Goal: Communication & Community: Answer question/provide support

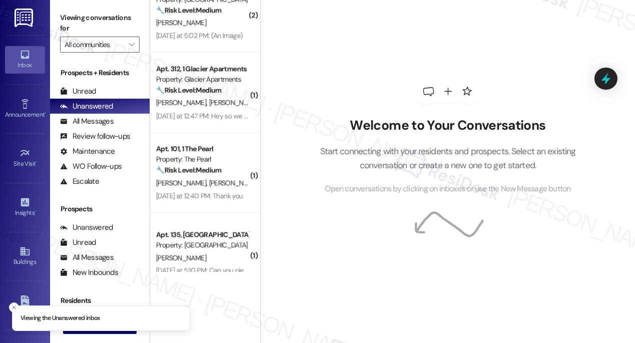
scroll to position [48, 0]
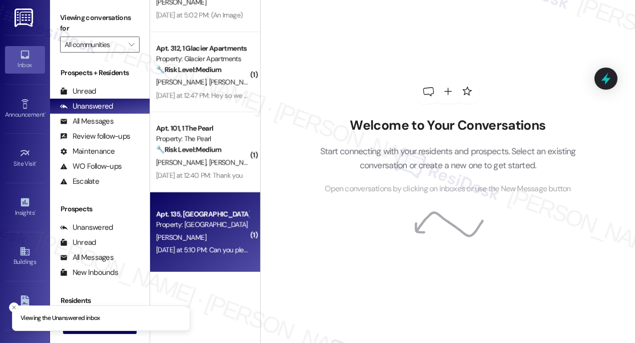
click at [197, 229] on div "Property: [GEOGRAPHIC_DATA]" at bounding box center [202, 224] width 93 height 11
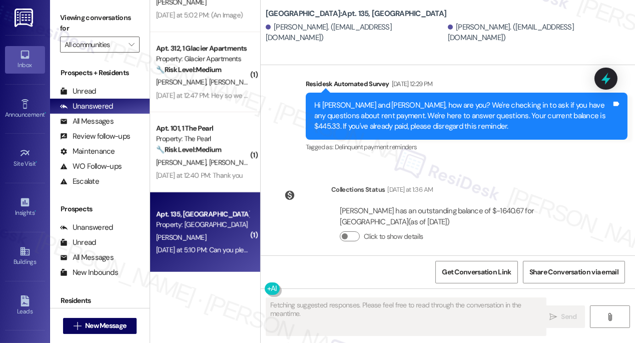
scroll to position [2376, 0]
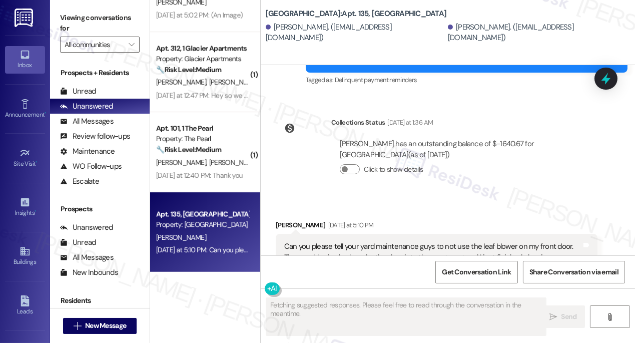
click at [349, 241] on div "Can you please tell your yard maintenance guys to not use the leaf blower on my…" at bounding box center [432, 252] width 297 height 22
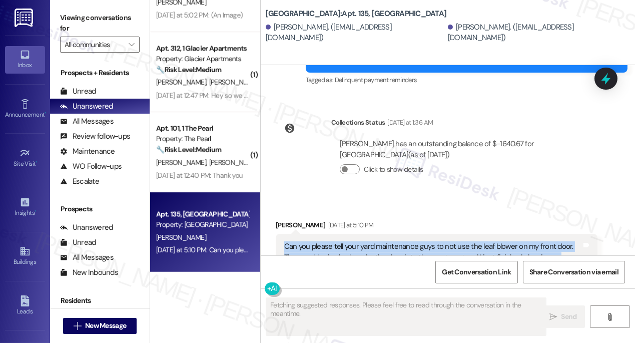
click at [349, 241] on div "Can you please tell your yard maintenance guys to not use the leaf blower on my…" at bounding box center [432, 252] width 297 height 22
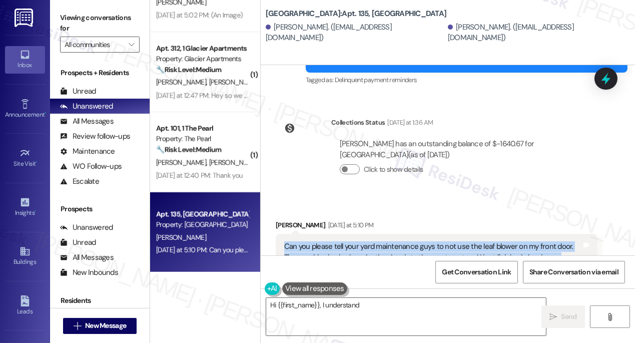
click at [448, 241] on div "Can you please tell your yard maintenance guys to not use the leaf blower on my…" at bounding box center [432, 252] width 297 height 22
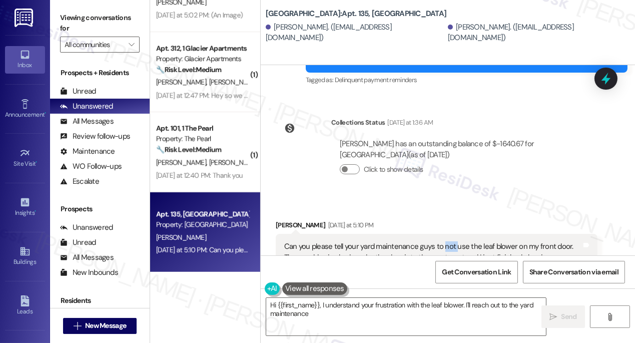
click at [448, 241] on div "Can you please tell your yard maintenance guys to not use the leaf blower on my…" at bounding box center [432, 252] width 297 height 22
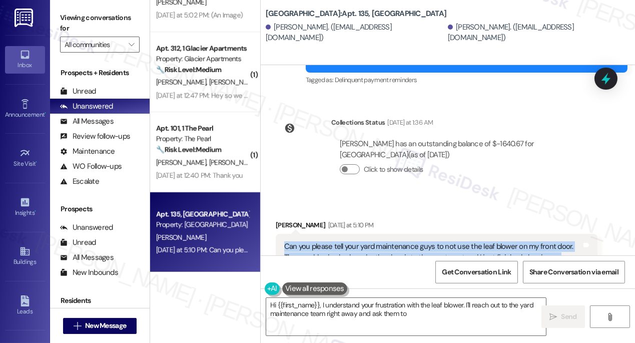
click at [448, 241] on div "Can you please tell your yard maintenance guys to not use the leaf blower on my…" at bounding box center [432, 252] width 297 height 22
click at [394, 241] on div "Can you please tell your yard maintenance guys to not use the leaf blower on my…" at bounding box center [432, 252] width 297 height 22
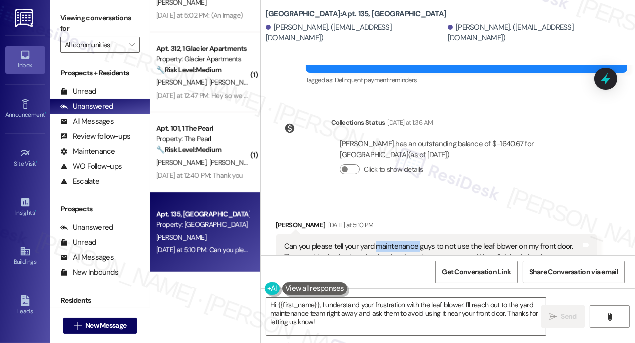
click at [394, 241] on div "Can you please tell your yard maintenance guys to not use the leaf blower on my…" at bounding box center [432, 252] width 297 height 22
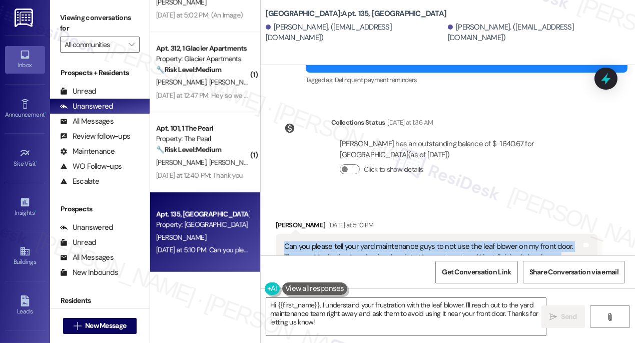
click at [394, 241] on div "Can you please tell your yard maintenance guys to not use the leaf blower on my…" at bounding box center [432, 252] width 297 height 22
click at [391, 308] on textarea "Hi {{first_name}}, I understand your frustration with the leaf blower. I'll rea…" at bounding box center [406, 317] width 280 height 38
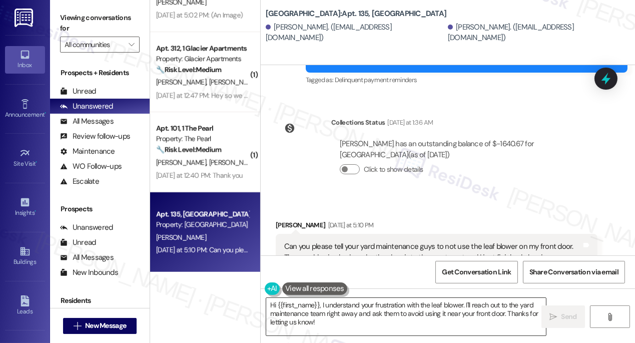
click at [392, 307] on textarea "Hi {{first_name}}, I understand your frustration with the leaf blower. I'll rea…" at bounding box center [406, 317] width 280 height 38
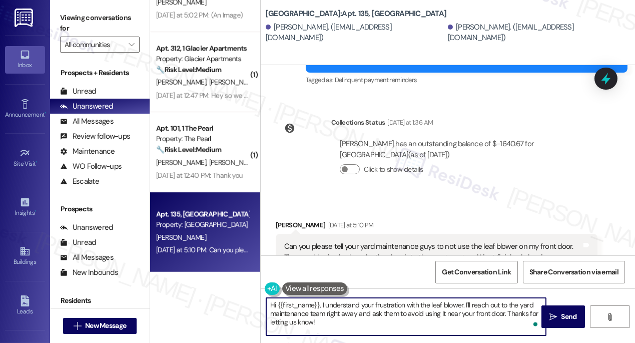
click at [323, 241] on div "Can you please tell your yard maintenance guys to not use the leaf blower on my…" at bounding box center [432, 252] width 297 height 22
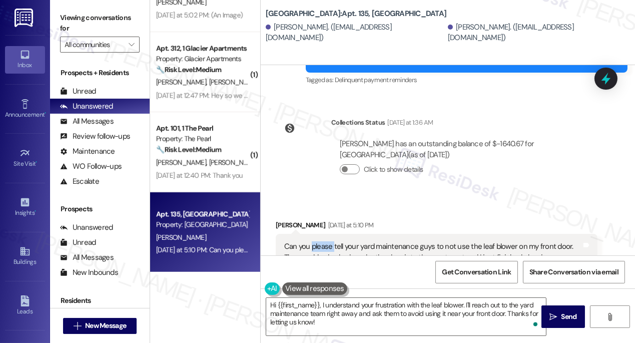
click at [323, 241] on div "Can you please tell your yard maintenance guys to not use the leaf blower on my…" at bounding box center [432, 252] width 297 height 22
click at [280, 220] on div "[PERSON_NAME] [DATE] at 5:10 PM" at bounding box center [437, 227] width 322 height 14
copy div "[PERSON_NAME]"
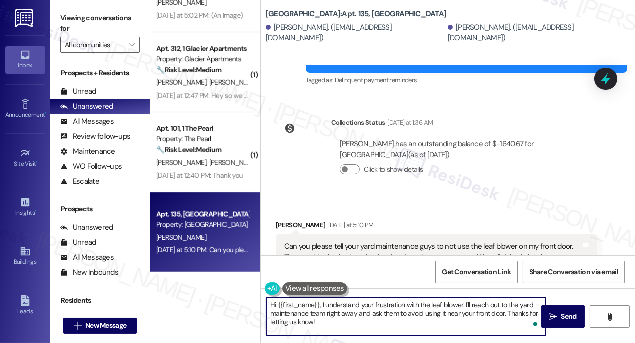
drag, startPoint x: 277, startPoint y: 301, endPoint x: 319, endPoint y: 298, distance: 41.6
click at [319, 298] on textarea "Hi {{first_name}}, I understand your frustration with the leaf blower. I'll rea…" at bounding box center [406, 317] width 280 height 38
paste textarea "[PERSON_NAME]"
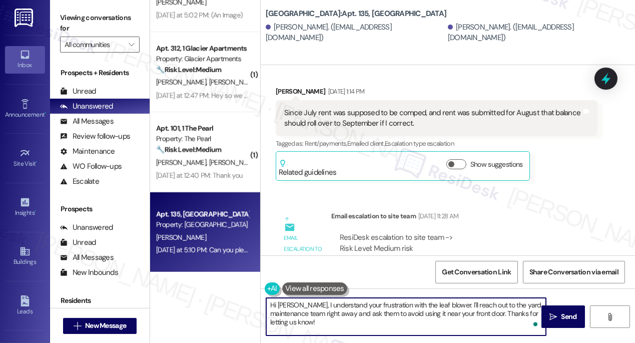
scroll to position [2012, 0]
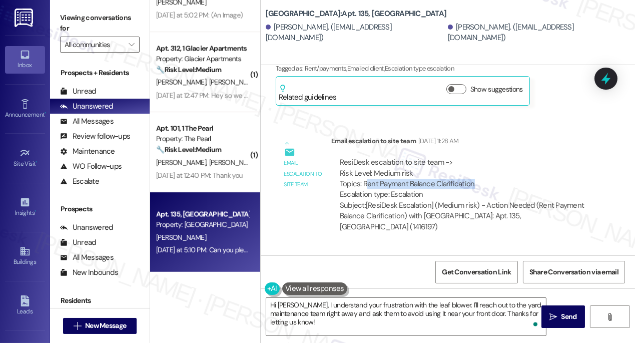
drag, startPoint x: 365, startPoint y: 170, endPoint x: 474, endPoint y: 169, distance: 108.5
click at [474, 169] on div "ResiDesk escalation to site team -> Risk Level: Medium risk Topics: Rent Paymen…" at bounding box center [464, 178] width 249 height 43
click at [468, 166] on div "ResiDesk escalation to site team -> Risk Level: Medium risk Topics: Rent Paymen…" at bounding box center [464, 178] width 249 height 43
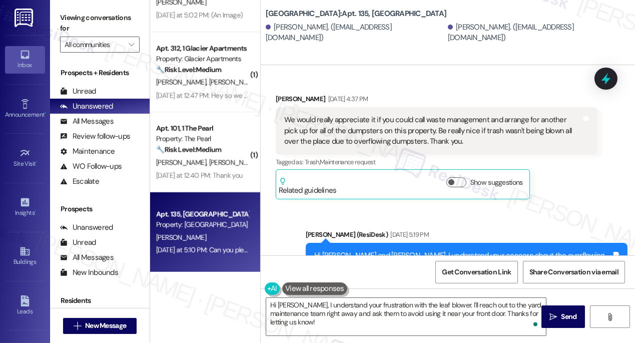
scroll to position [1012, 0]
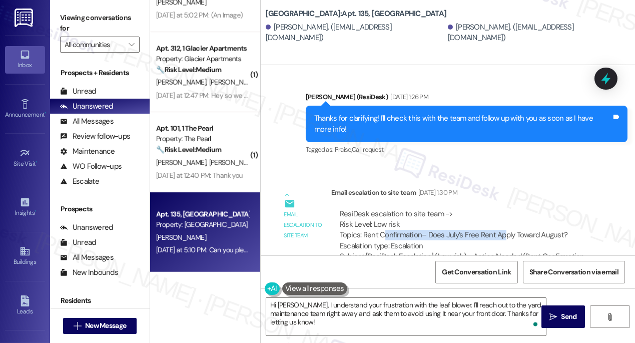
drag, startPoint x: 381, startPoint y: 217, endPoint x: 501, endPoint y: 212, distance: 120.1
click at [501, 212] on div "ResiDesk escalation to site team -> Risk Level: Low risk Topics: Rent Confirmat…" at bounding box center [464, 230] width 249 height 43
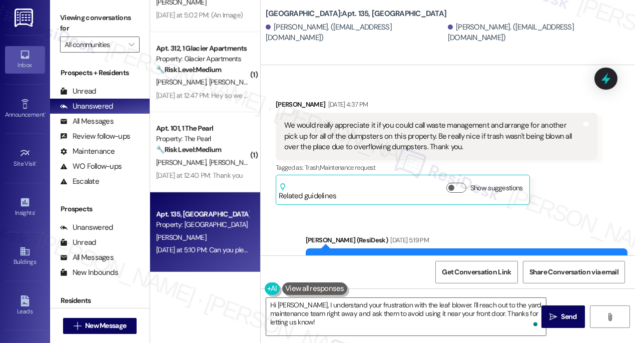
scroll to position [1240, 0]
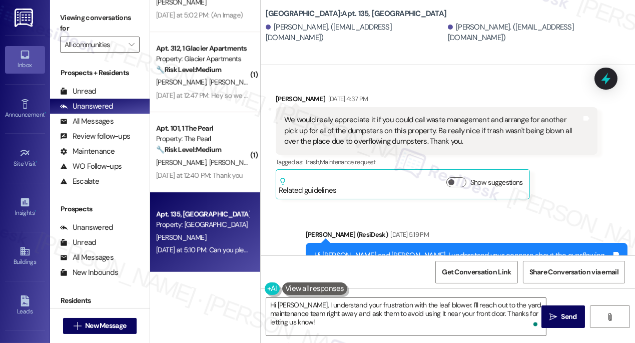
click at [344, 115] on div "We would really appreciate it if you could call waste management and arrange fo…" at bounding box center [432, 131] width 297 height 32
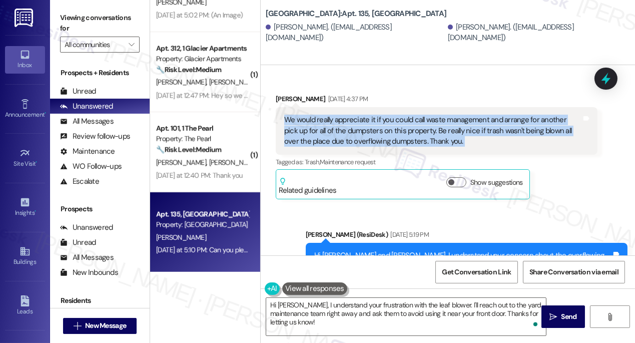
click at [344, 115] on div "We would really appreciate it if you could call waste management and arrange fo…" at bounding box center [432, 131] width 297 height 32
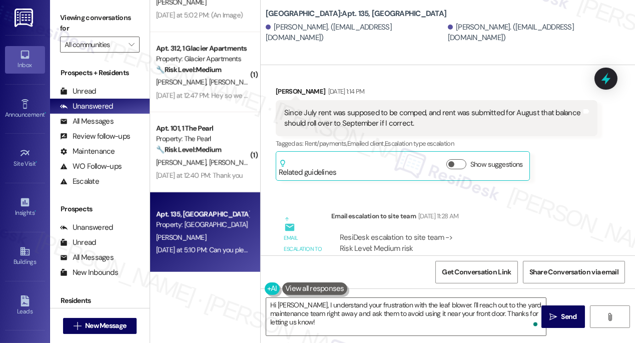
scroll to position [2012, 0]
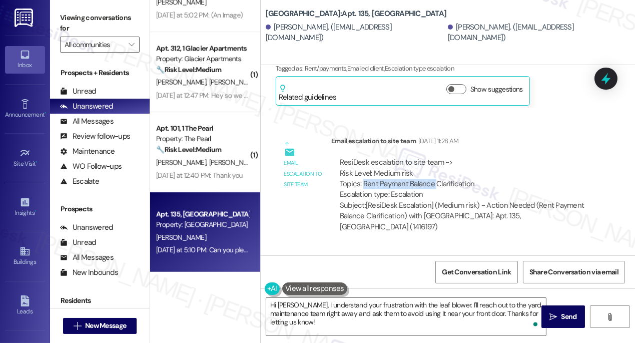
drag, startPoint x: 365, startPoint y: 169, endPoint x: 452, endPoint y: 169, distance: 87.5
click at [452, 169] on div "ResiDesk escalation to site team -> Risk Level: Medium risk Topics: Rent Paymen…" at bounding box center [464, 178] width 249 height 43
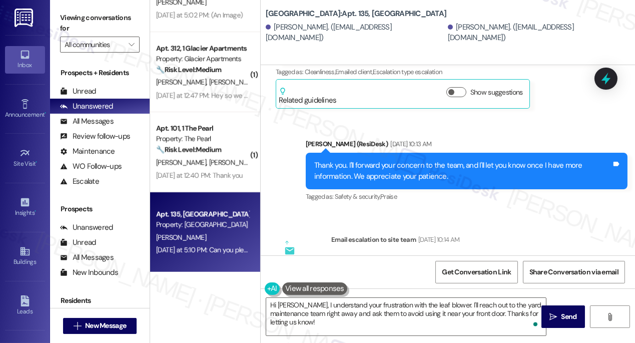
scroll to position [1468, 0]
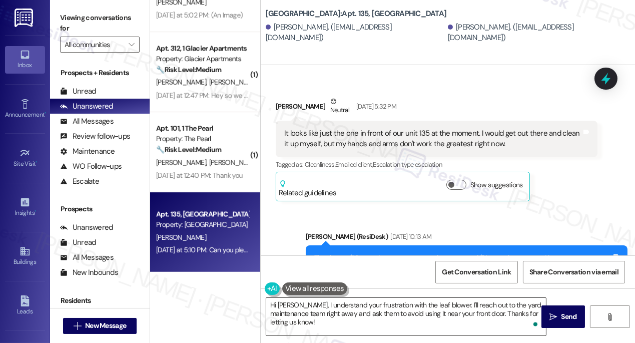
click at [328, 308] on textarea "Hi [PERSON_NAME], I understand your frustration with the leaf blower. I'll reac…" at bounding box center [406, 317] width 280 height 38
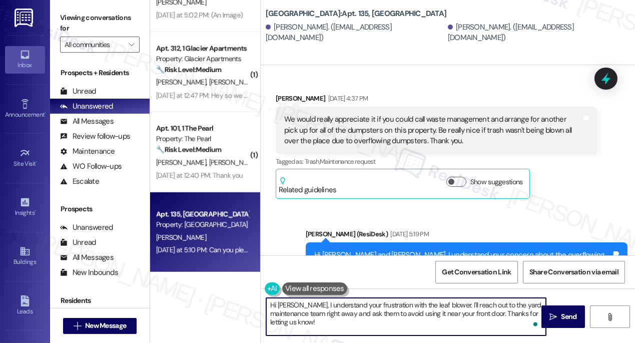
scroll to position [1195, 0]
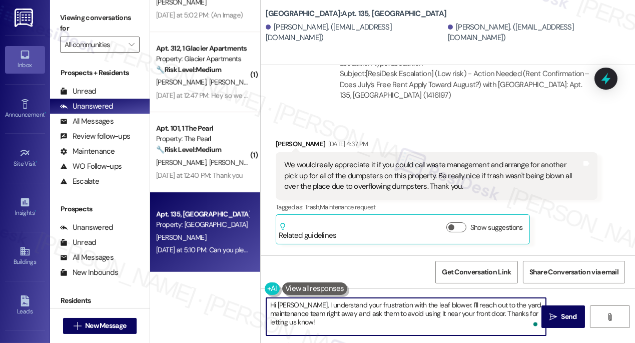
click at [358, 160] on div "We would really appreciate it if you could call waste management and arrange fo…" at bounding box center [432, 176] width 297 height 32
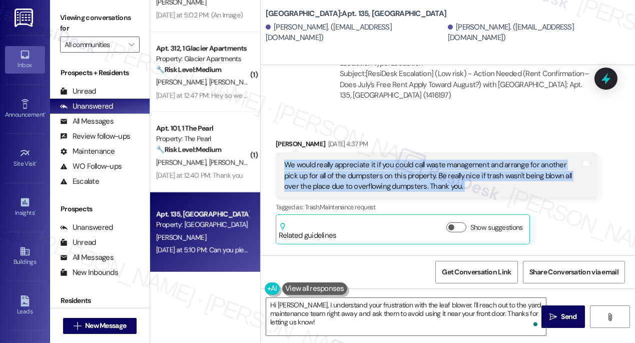
click at [358, 160] on div "We would really appreciate it if you could call waste management and arrange fo…" at bounding box center [432, 176] width 297 height 32
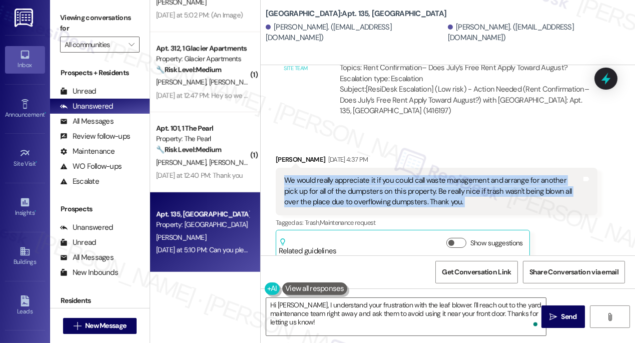
scroll to position [1240, 0]
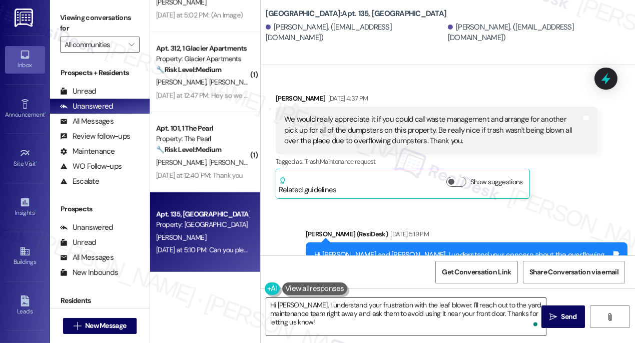
click at [366, 303] on textarea "Hi [PERSON_NAME], I understand your frustration with the leaf blower. I'll reac…" at bounding box center [406, 317] width 280 height 38
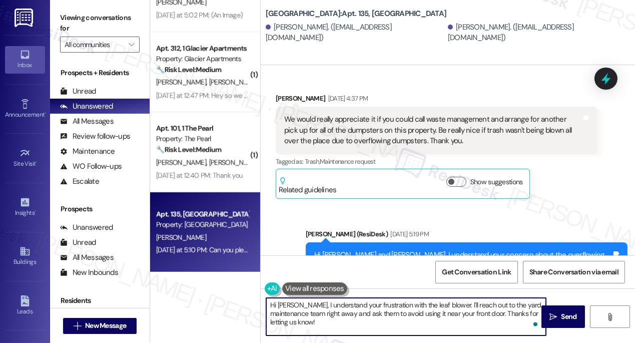
click at [366, 303] on textarea "Hi [PERSON_NAME], I understand your frustration with the leaf blower. I'll reac…" at bounding box center [406, 317] width 280 height 38
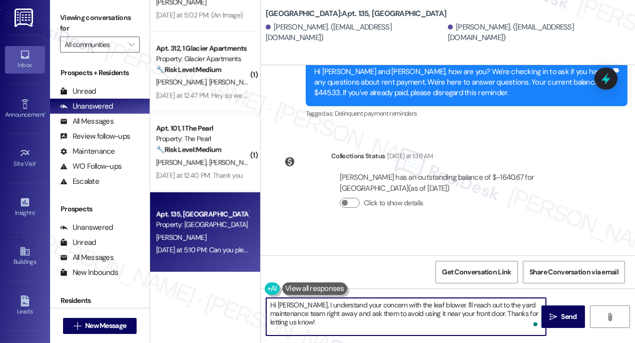
scroll to position [2376, 0]
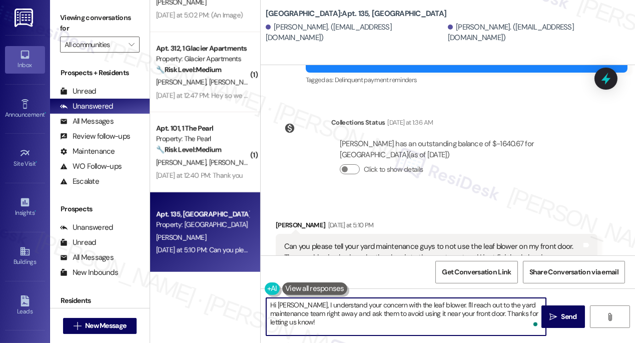
click at [436, 305] on textarea "Hi [PERSON_NAME], I understand your concern with the leaf blower. I'll reach ou…" at bounding box center [406, 317] width 280 height 38
drag, startPoint x: 287, startPoint y: 313, endPoint x: 433, endPoint y: 323, distance: 146.8
click at [433, 323] on textarea "Hi [PERSON_NAME], I understand your concern with the leaf blower. I'll be sure …" at bounding box center [406, 317] width 280 height 38
click at [291, 305] on textarea "Hi [PERSON_NAME], I understand your concern with the leaf blower. I'll be sure …" at bounding box center [406, 317] width 280 height 38
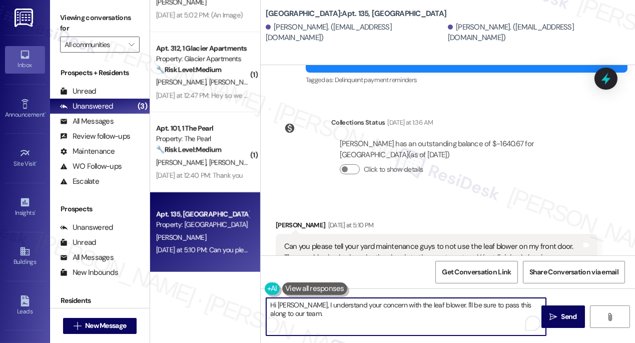
click at [392, 308] on textarea "Hi [PERSON_NAME], I understand your concern with the leaf blower. I'll be sure …" at bounding box center [406, 317] width 280 height 38
click at [368, 314] on textarea "Hi [PERSON_NAME], I understand your concern with the leaf blower. I'll be sure …" at bounding box center [406, 317] width 280 height 38
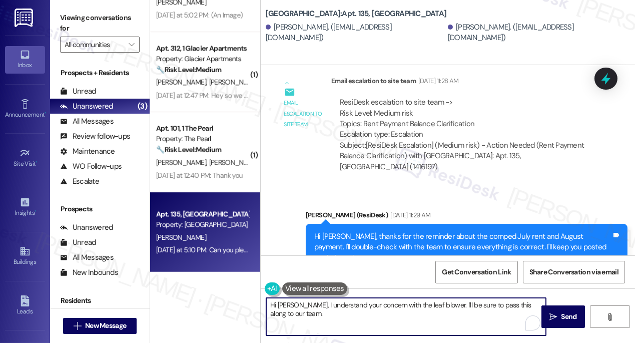
scroll to position [2149, 0]
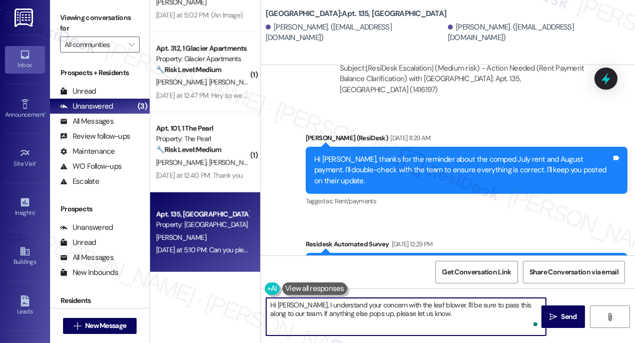
type textarea "Hi [PERSON_NAME], I understand your concern with the leaf blower. I'll be sure …"
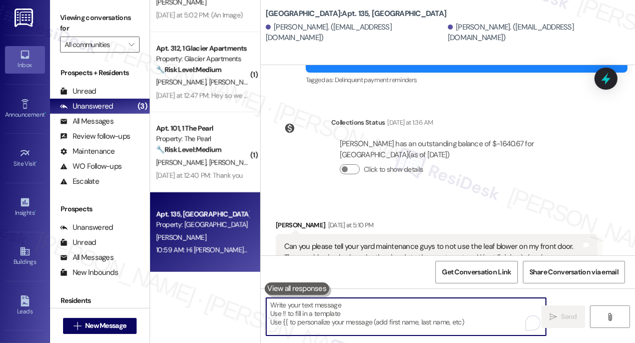
scroll to position [2457, 0]
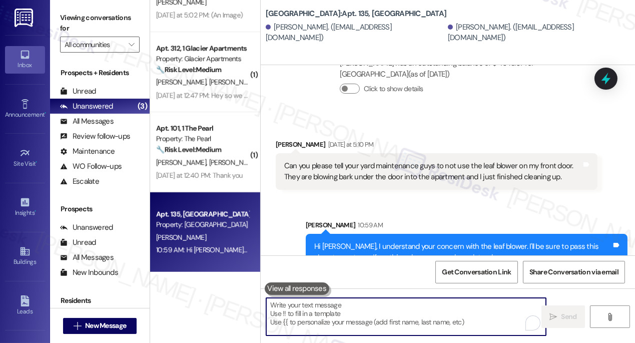
click at [413, 161] on div "Can you please tell your yard maintenance guys to not use the leaf blower on my…" at bounding box center [432, 172] width 297 height 22
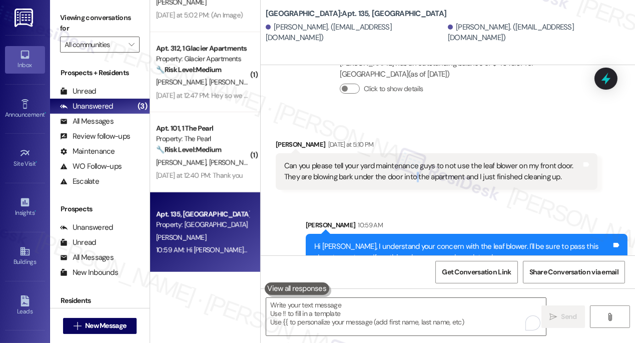
click at [413, 161] on div "Can you please tell your yard maintenance guys to not use the leaf blower on my…" at bounding box center [432, 172] width 297 height 22
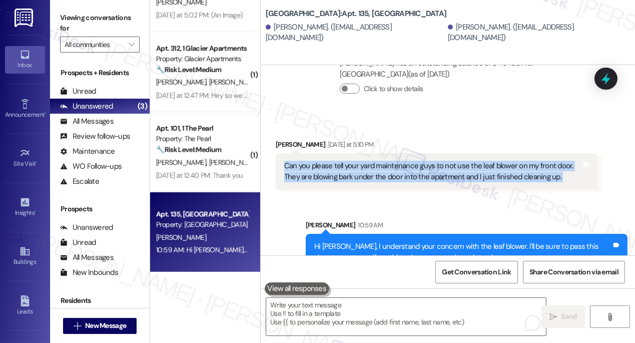
click at [413, 161] on div "Can you please tell your yard maintenance guys to not use the leaf blower on my…" at bounding box center [432, 172] width 297 height 22
copy div "Can you please tell your yard maintenance guys to not use the leaf blower on my…"
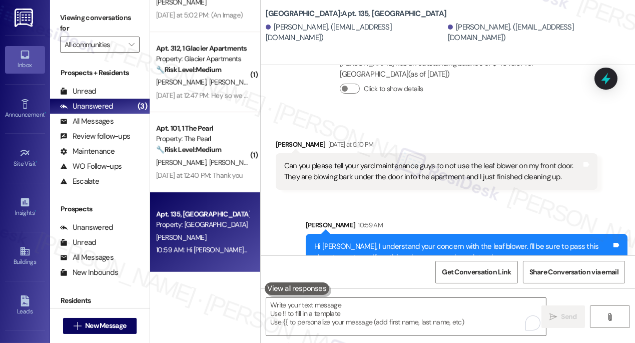
click at [93, 29] on label "Viewing conversations for" at bounding box center [100, 23] width 80 height 27
click at [79, 24] on label "Viewing conversations for" at bounding box center [100, 23] width 80 height 27
click at [437, 220] on div "[PERSON_NAME] 10:59 AM" at bounding box center [467, 227] width 322 height 14
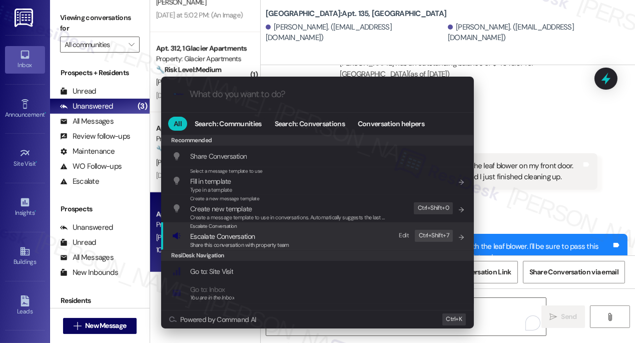
click at [288, 239] on span "Escalate Conversation" at bounding box center [239, 236] width 99 height 11
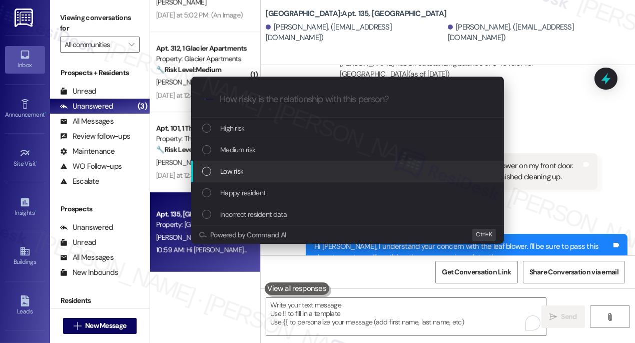
click at [229, 173] on span "Low risk" at bounding box center [231, 171] width 23 height 11
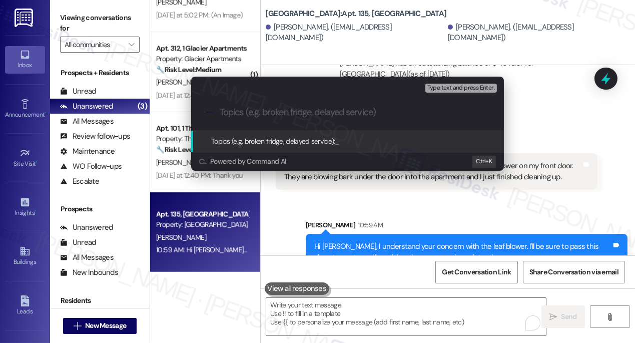
paste input "Resident Request: Avoid Blowing Debris at Front Door"
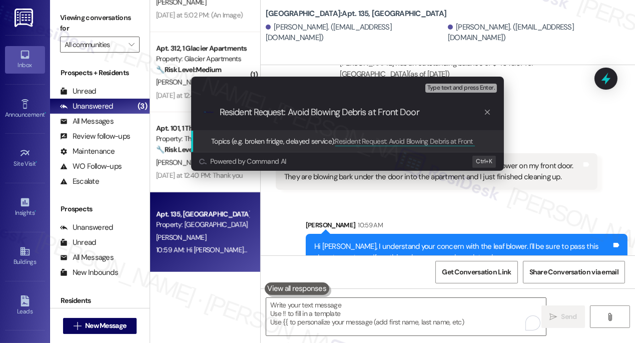
click at [287, 112] on input "Resident Request: Avoid Blowing Debris at Front Door" at bounding box center [352, 112] width 264 height 11
click at [369, 107] on input "Resident Request: Avoid Blowing Debris at Front Door" at bounding box center [352, 112] width 264 height 11
type input "Resident Request: Avoid Blowing Debris at Front Door"
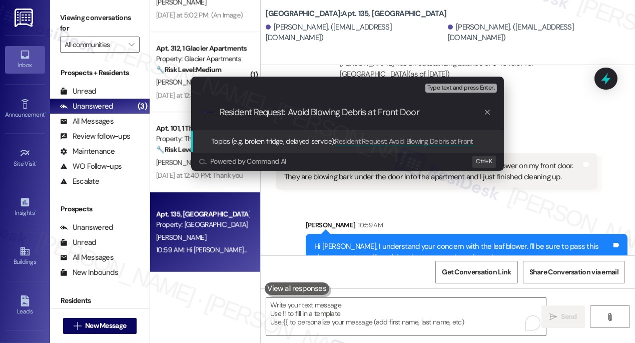
click at [569, 149] on div "Escalate Conversation Low risk Topics (e.g. broken fridge, delayed service) Any…" at bounding box center [317, 171] width 635 height 343
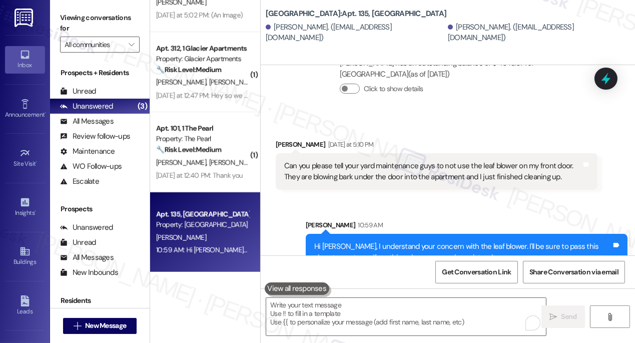
click at [486, 161] on div "Can you please tell your yard maintenance guys to not use the leaf blower on my…" at bounding box center [432, 172] width 297 height 22
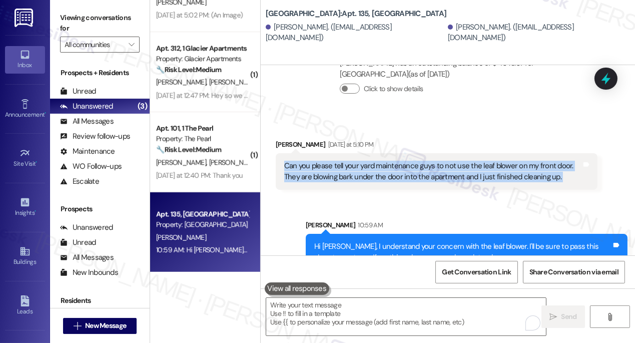
click at [486, 161] on div "Can you please tell your yard maintenance guys to not use the leaf blower on my…" at bounding box center [432, 172] width 297 height 22
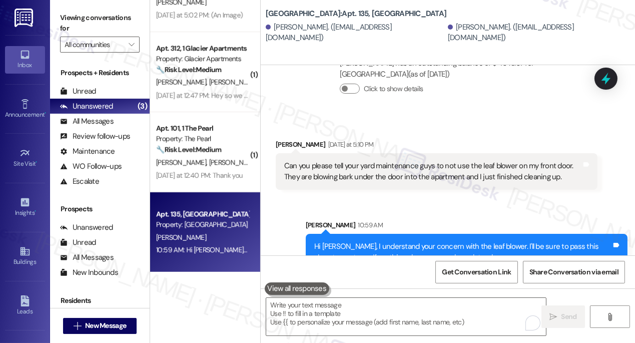
click at [540, 117] on div "Received via SMS [PERSON_NAME] [DATE] at 5:10 PM Can you please tell your yard …" at bounding box center [448, 157] width 374 height 81
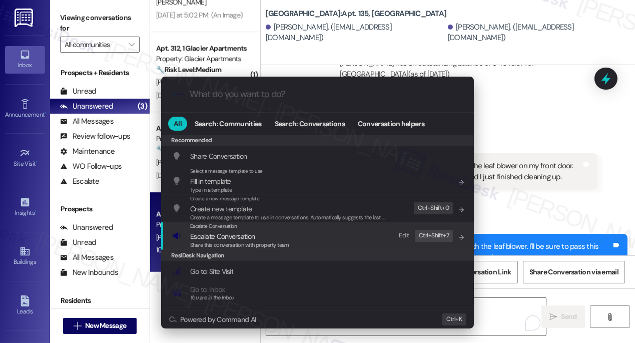
click at [275, 231] on span "Escalate Conversation" at bounding box center [239, 236] width 99 height 11
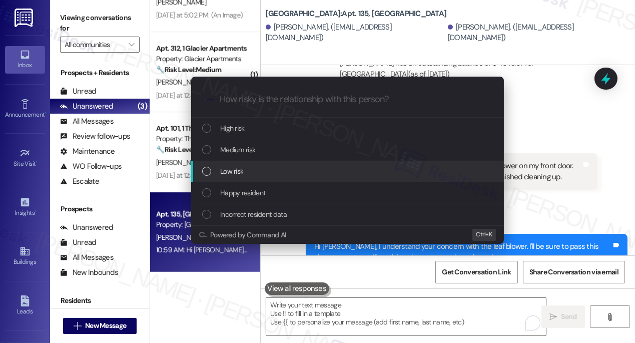
click at [237, 171] on span "Low risk" at bounding box center [231, 171] width 23 height 11
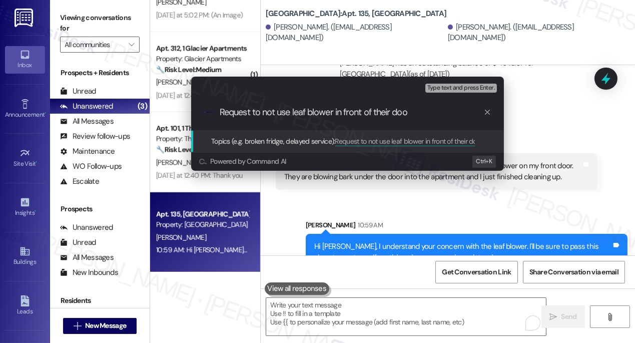
type input "Request to not use leaf blower in front of their door"
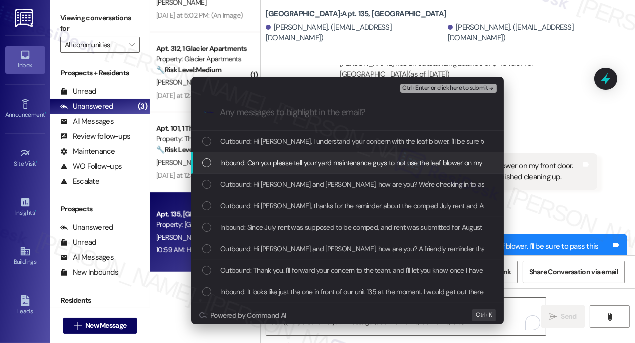
click at [340, 171] on div "Inbound: Can you please tell your yard maintenance guys to not use the leaf blo…" at bounding box center [347, 163] width 313 height 22
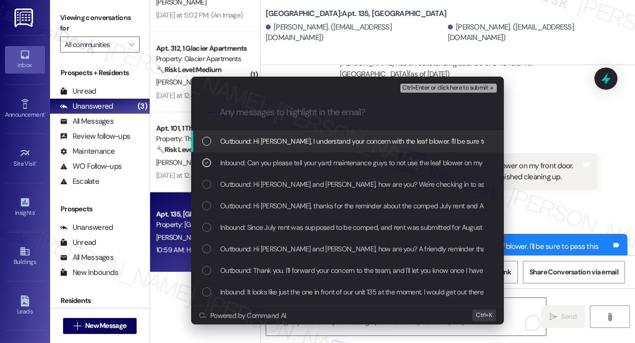
click at [444, 89] on span "Ctrl+Enter or click here to submit" at bounding box center [445, 88] width 86 height 7
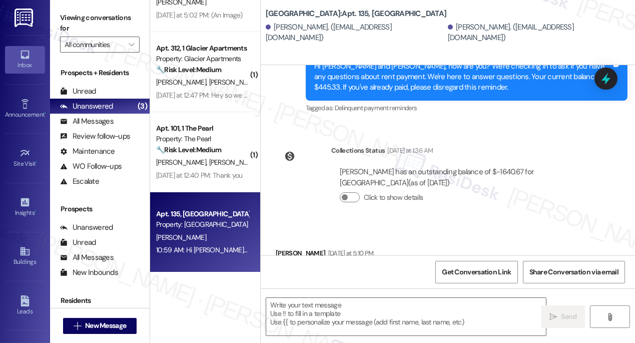
scroll to position [2391, 0]
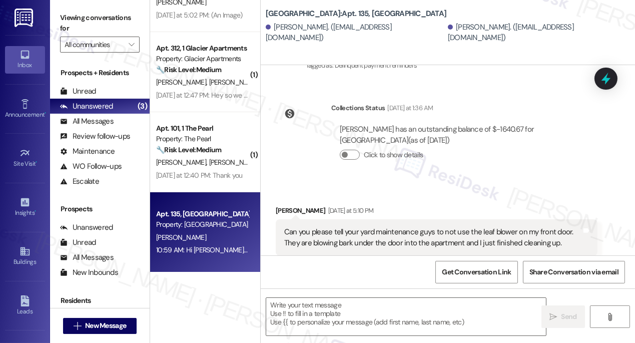
type textarea "Fetching suggested responses. Please feel free to read through the conversation…"
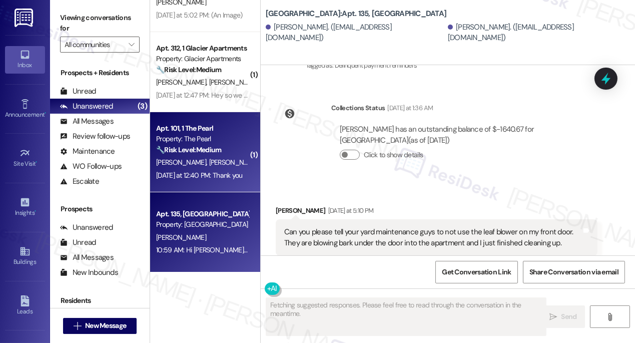
click at [234, 149] on div "🔧 Risk Level: Medium The resident is disputing cleaning fees and the condition …" at bounding box center [202, 150] width 93 height 11
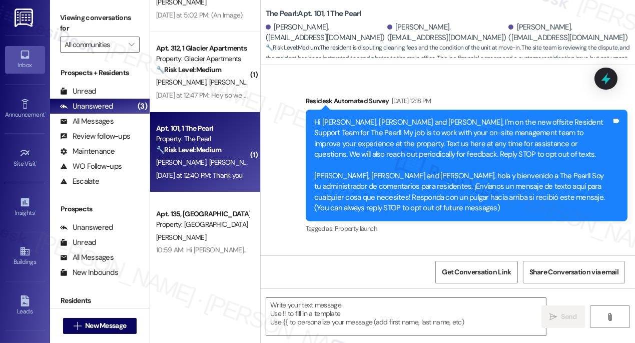
scroll to position [3493, 0]
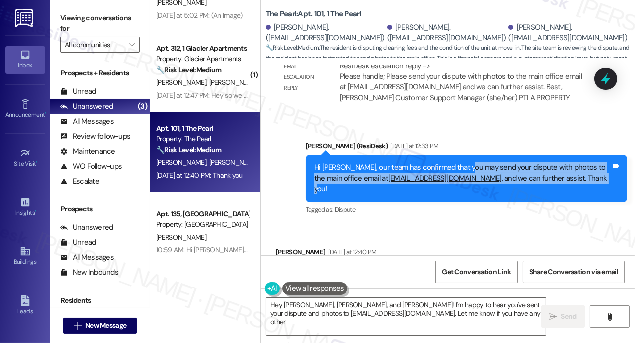
drag, startPoint x: 466, startPoint y: 124, endPoint x: 555, endPoint y: 134, distance: 89.6
click at [555, 162] on div "Hi [PERSON_NAME], our team has confirmed that you may send your dispute with ph…" at bounding box center [462, 178] width 297 height 32
drag, startPoint x: 571, startPoint y: 134, endPoint x: 465, endPoint y: 123, distance: 106.1
click at [465, 162] on div "Hi [PERSON_NAME], our team has confirmed that you may send your dispute with ph…" at bounding box center [462, 178] width 297 height 32
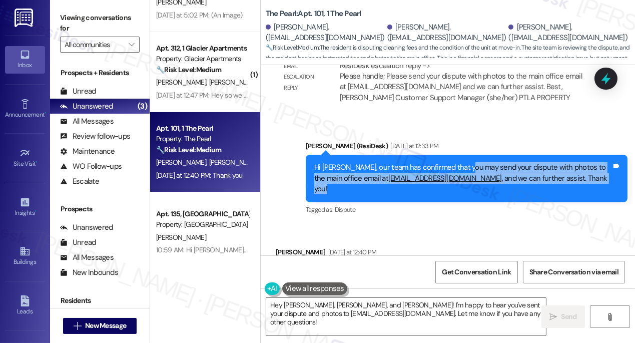
click at [465, 162] on div "Hi [PERSON_NAME], our team has confirmed that you may send your dispute with ph…" at bounding box center [462, 178] width 297 height 32
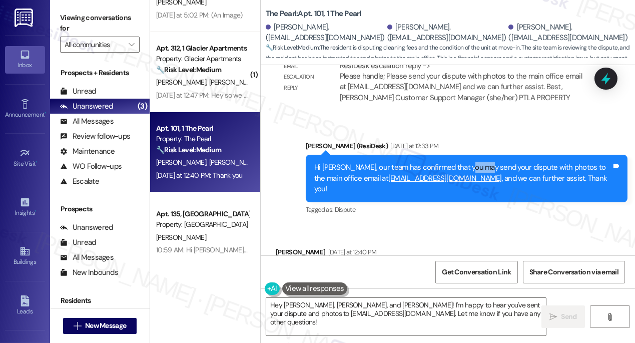
click at [465, 162] on div "Hi [PERSON_NAME], our team has confirmed that you may send your dispute with ph…" at bounding box center [462, 178] width 297 height 32
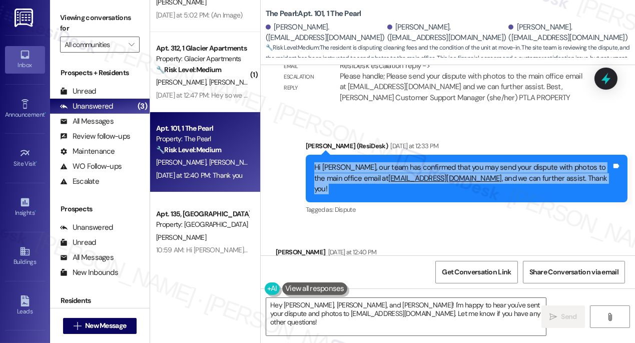
click at [465, 162] on div "Hi [PERSON_NAME], our team has confirmed that you may send your dispute with ph…" at bounding box center [462, 178] width 297 height 32
click at [356, 307] on textarea "Hey [PERSON_NAME], [PERSON_NAME], and [PERSON_NAME]! I'm happy to hear you've s…" at bounding box center [406, 317] width 280 height 38
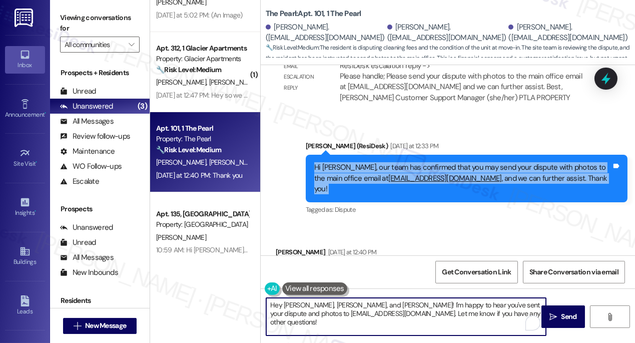
click at [356, 307] on textarea "Hey [PERSON_NAME], [PERSON_NAME], and [PERSON_NAME]! I'm happy to hear you've s…" at bounding box center [406, 317] width 280 height 38
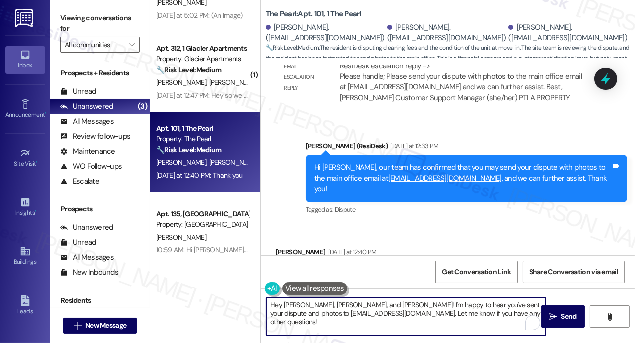
click at [356, 307] on textarea "Hey [PERSON_NAME], [PERSON_NAME], and [PERSON_NAME]! I'm happy to hear you've s…" at bounding box center [406, 317] width 280 height 38
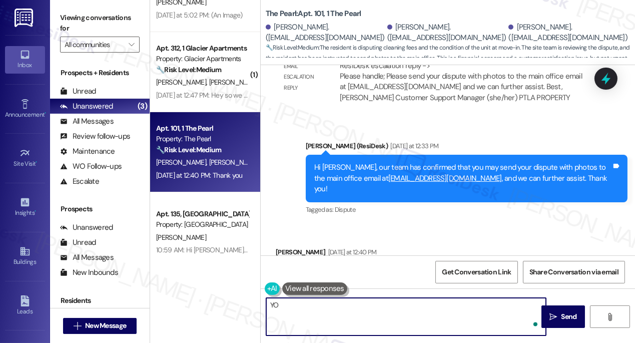
type textarea "Y"
click at [495, 162] on div "Hi [PERSON_NAME], our team has confirmed that you may send your dispute with ph…" at bounding box center [462, 178] width 297 height 32
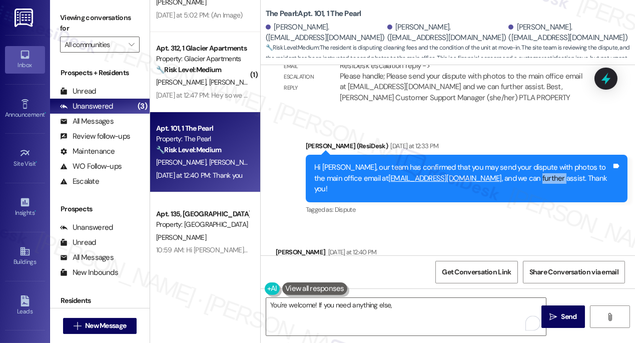
click at [495, 162] on div "Hi [PERSON_NAME], our team has confirmed that you may send your dispute with ph…" at bounding box center [462, 178] width 297 height 32
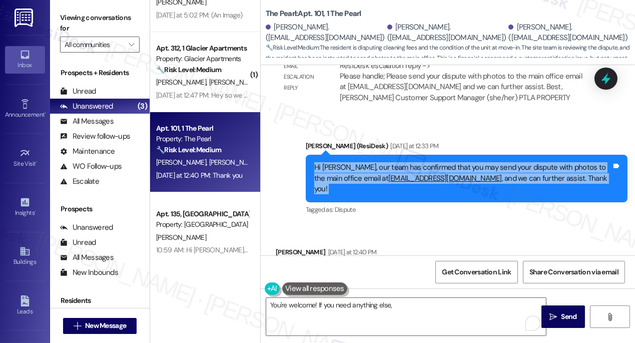
click at [495, 162] on div "Hi [PERSON_NAME], our team has confirmed that you may send your dispute with ph…" at bounding box center [462, 178] width 297 height 32
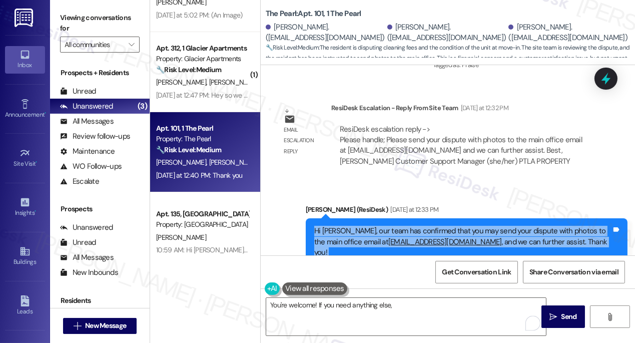
scroll to position [3356, 0]
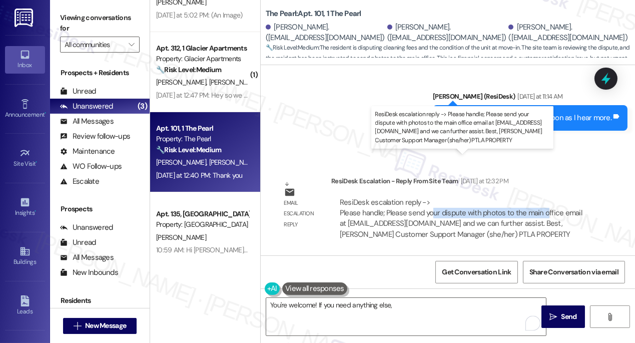
drag, startPoint x: 430, startPoint y: 170, endPoint x: 545, endPoint y: 168, distance: 115.0
click at [545, 197] on div "ResiDesk escalation reply -> Please handle; Please send your dispute with photo…" at bounding box center [461, 218] width 242 height 42
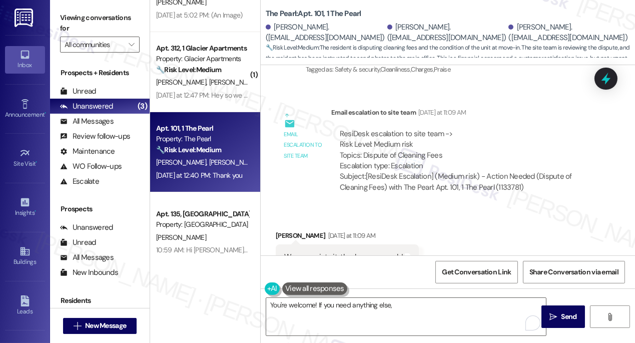
scroll to position [3129, 0]
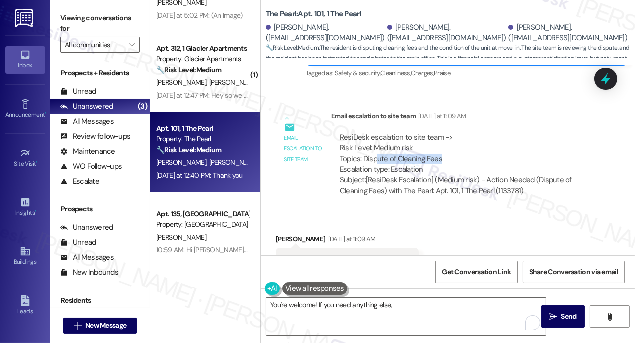
drag, startPoint x: 376, startPoint y: 114, endPoint x: 448, endPoint y: 115, distance: 72.0
click at [448, 132] on div "ResiDesk escalation to site team -> Risk Level: Medium risk Topics: Dispute of …" at bounding box center [464, 153] width 249 height 43
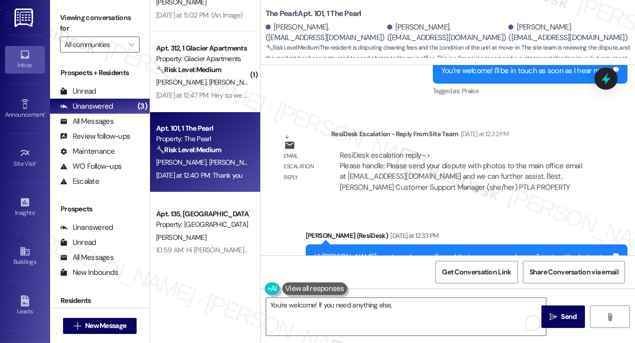
scroll to position [3493, 0]
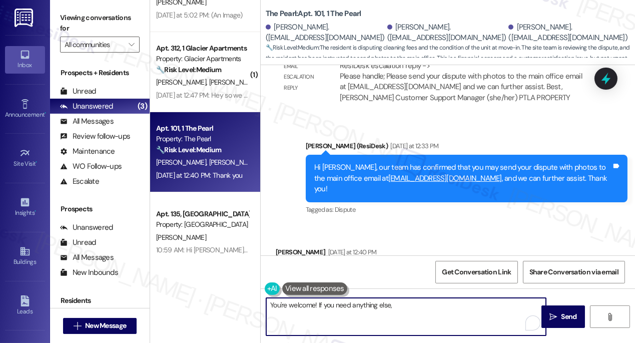
click at [409, 302] on textarea "You're welcome! If you need anything else," at bounding box center [406, 317] width 280 height 38
drag, startPoint x: 401, startPoint y: 304, endPoint x: 351, endPoint y: 292, distance: 51.9
click at [334, 303] on textarea "You're welcome! If you need anything else," at bounding box center [406, 317] width 280 height 38
click at [291, 247] on div "[PERSON_NAME] [DATE] at 12:40 PM" at bounding box center [326, 254] width 101 height 14
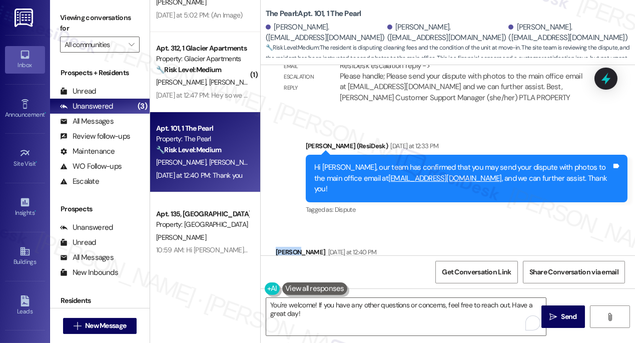
click at [291, 247] on div "[PERSON_NAME] [DATE] at 12:40 PM" at bounding box center [326, 254] width 101 height 14
copy div "Tehgan"
drag, startPoint x: 314, startPoint y: 304, endPoint x: 322, endPoint y: 302, distance: 8.7
click at [314, 304] on textarea "You're welcome! If you have any other questions or concerns, feel free to reach…" at bounding box center [406, 317] width 280 height 38
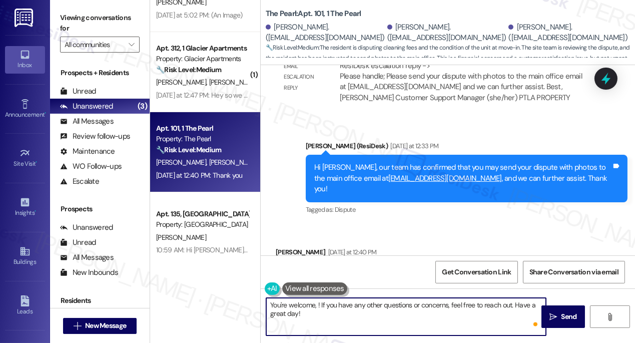
paste textarea "Tehgan"
type textarea "You're welcome, [PERSON_NAME]! If you have any other questions or concerns, fee…"
click at [329, 317] on textarea "You're welcome, [PERSON_NAME]! If you have any other questions or concerns, fee…" at bounding box center [406, 317] width 280 height 38
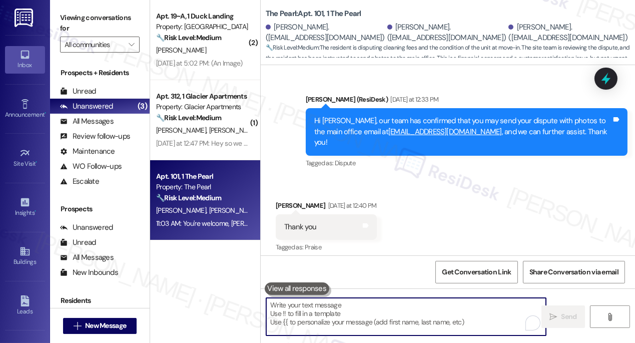
scroll to position [3573, 0]
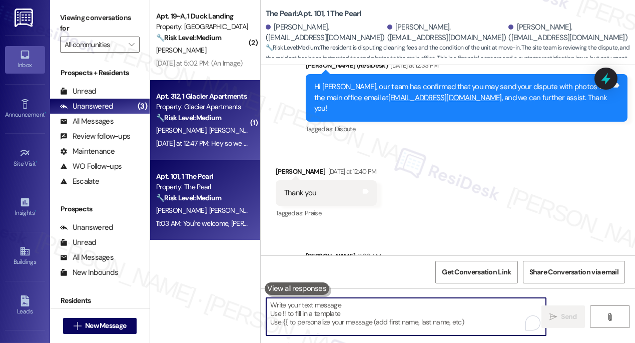
click at [187, 118] on strong "🔧 Risk Level: Medium" at bounding box center [188, 117] width 65 height 9
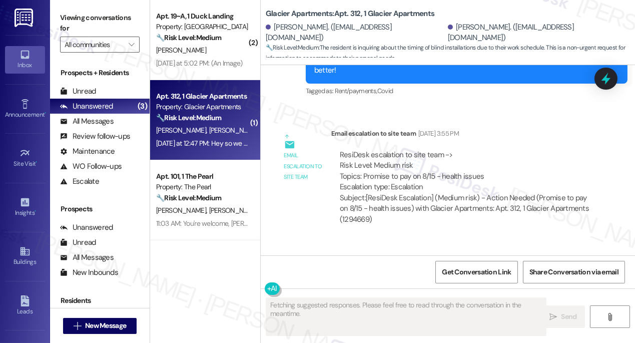
scroll to position [4825, 0]
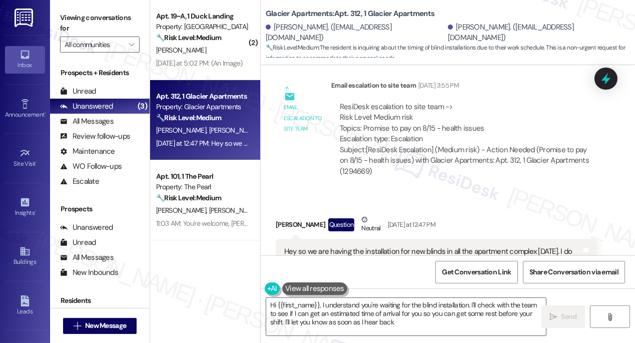
type textarea "Hi {{first_name}}, I understand you're waiting for the blind installation. I'll…"
click at [371, 246] on div "Hey so we are having the installation for new blinds in all the apartment compl…" at bounding box center [432, 262] width 297 height 32
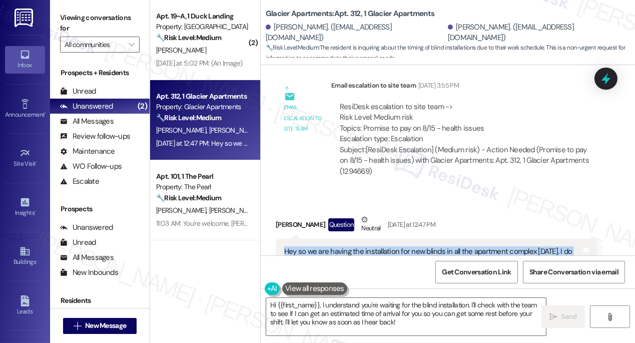
click at [371, 246] on div "Hey so we are having the installation for new blinds in all the apartment compl…" at bounding box center [432, 262] width 297 height 32
click at [400, 246] on div "Hey so we are having the installation for new blinds in all the apartment compl…" at bounding box center [432, 262] width 297 height 32
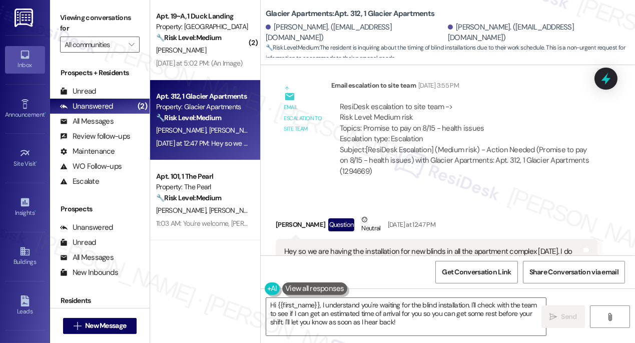
click at [400, 246] on div "Hey so we are having the installation for new blinds in all the apartment compl…" at bounding box center [432, 262] width 297 height 32
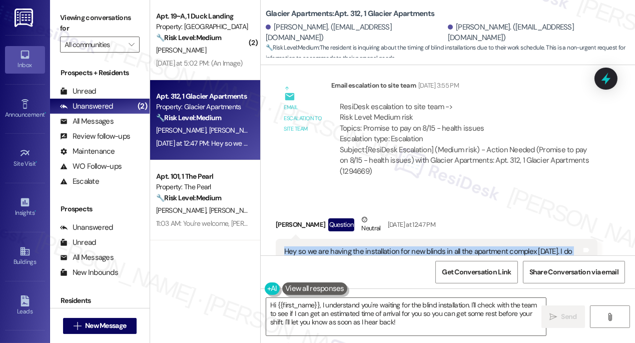
click at [400, 246] on div "Hey so we are having the installation for new blinds in all the apartment compl…" at bounding box center [432, 262] width 297 height 32
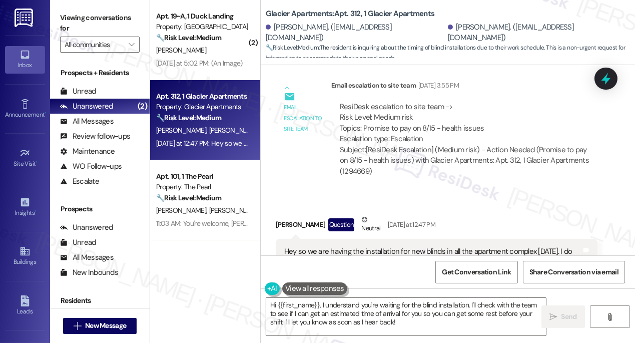
click at [400, 246] on div "Hey so we are having the installation for new blinds in all the apartment compl…" at bounding box center [432, 262] width 297 height 32
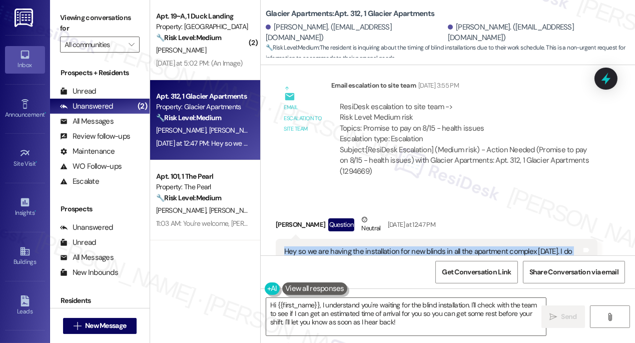
click at [400, 246] on div "Hey so we are having the installation for new blinds in all the apartment compl…" at bounding box center [432, 262] width 297 height 32
click at [343, 246] on div "Hey so we are having the installation for new blinds in all the apartment compl…" at bounding box center [432, 262] width 297 height 32
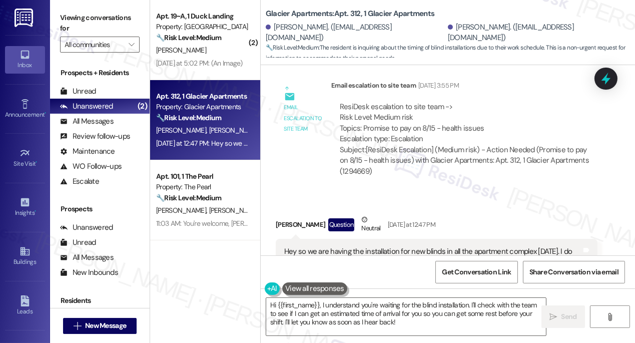
click at [343, 246] on div "Hey so we are having the installation for new blinds in all the apartment compl…" at bounding box center [432, 262] width 297 height 32
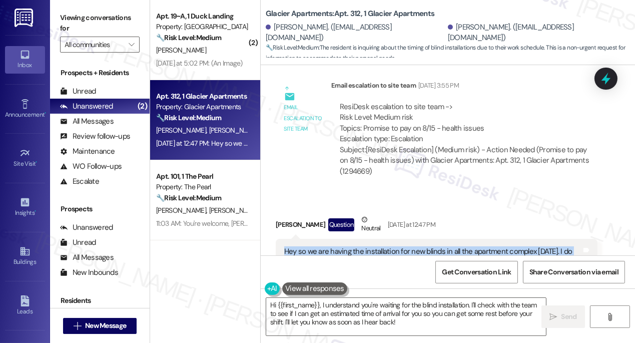
click at [343, 246] on div "Hey so we are having the installation for new blinds in all the apartment compl…" at bounding box center [432, 262] width 297 height 32
click at [345, 246] on div "Hey so we are having the installation for new blinds in all the apartment compl…" at bounding box center [432, 262] width 297 height 32
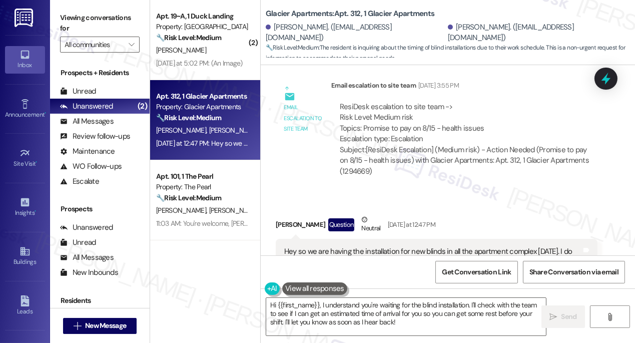
click at [345, 246] on div "Hey so we are having the installation for new blinds in all the apartment compl…" at bounding box center [432, 262] width 297 height 32
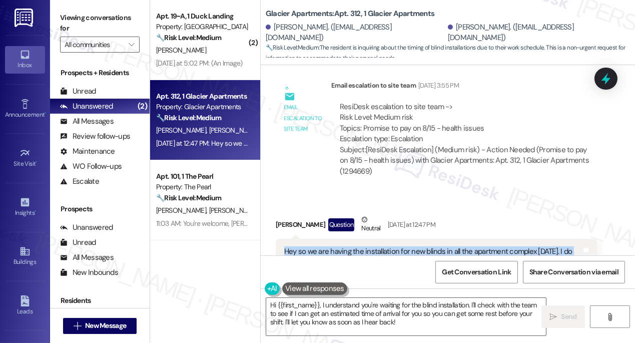
click at [345, 246] on div "Hey so we are having the installation for new blinds in all the apartment compl…" at bounding box center [432, 262] width 297 height 32
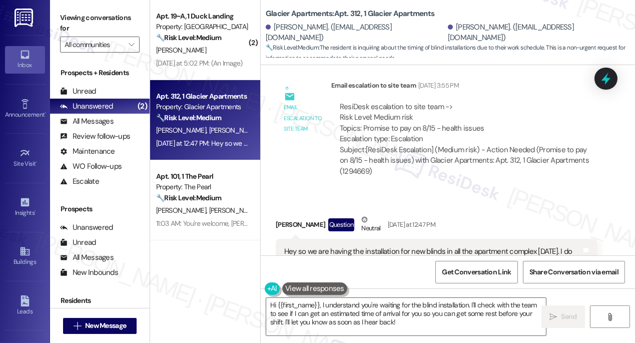
click at [356, 11] on b "Glacier Apartments: Apt. 312, 1 Glacier Apartments" at bounding box center [350, 14] width 169 height 11
click at [603, 78] on icon at bounding box center [606, 79] width 12 height 16
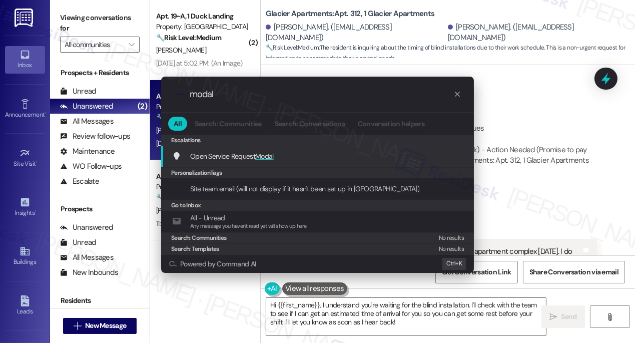
type input "modal"
click at [270, 152] on span "Modal" at bounding box center [264, 156] width 19 height 9
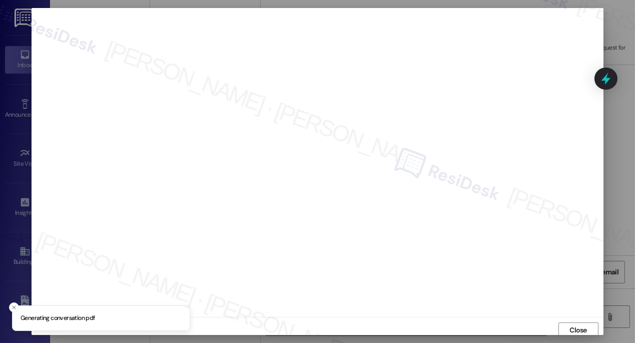
scroll to position [3, 0]
click at [579, 326] on span "Close" at bounding box center [578, 327] width 18 height 11
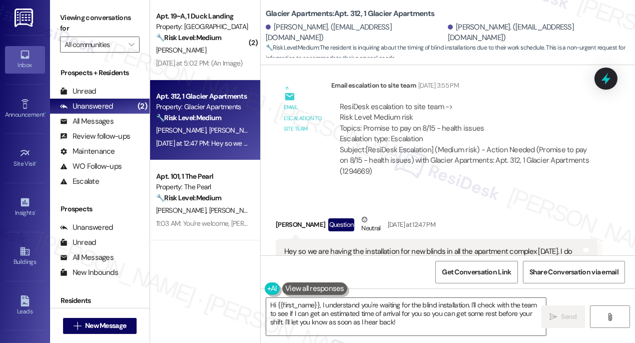
click at [315, 246] on div "Hey so we are having the installation for new blinds in all the apartment compl…" at bounding box center [432, 262] width 297 height 32
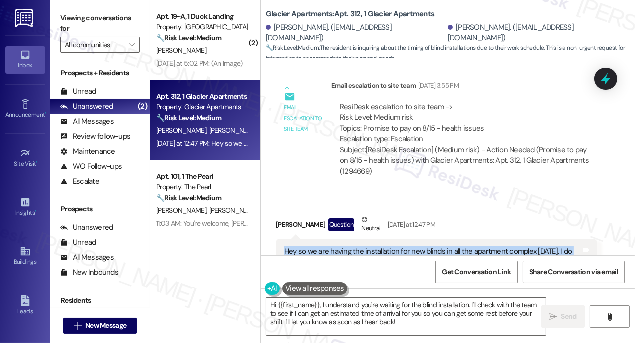
click at [315, 246] on div "Hey so we are having the installation for new blinds in all the apartment compl…" at bounding box center [432, 262] width 297 height 32
copy div "Hey so we are having the installation for new blinds in all the apartment compl…"
click at [87, 26] on label "Viewing conversations for" at bounding box center [100, 23] width 80 height 27
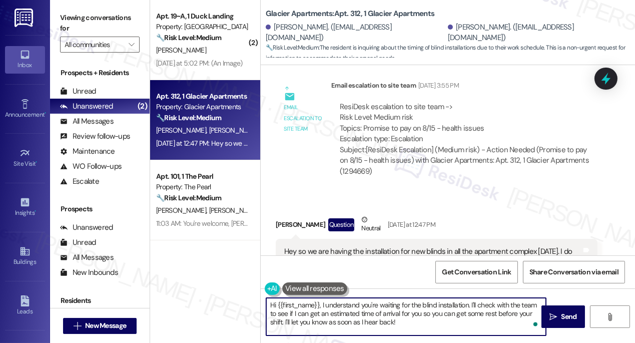
drag, startPoint x: 445, startPoint y: 321, endPoint x: 320, endPoint y: 309, distance: 125.6
click at [320, 309] on textarea "Hi {{first_name}}, I understand you're waiting for the blind installation. I'll…" at bounding box center [406, 317] width 280 height 38
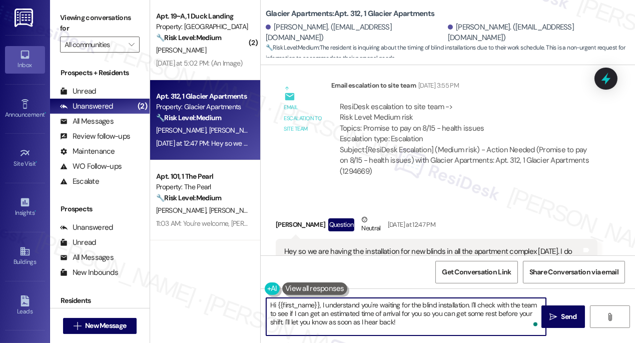
click at [424, 308] on textarea "Hi {{first_name}}, I understand you're waiting for the blind installation. I'll…" at bounding box center [406, 317] width 280 height 38
click at [449, 315] on textarea "Hi {{first_name}}, I understand you're waiting for the blind installation. I'll…" at bounding box center [406, 317] width 280 height 38
click at [412, 320] on textarea "Hi {{first_name}}, I understand you're waiting for the blind installation. I'll…" at bounding box center [406, 317] width 280 height 38
click at [335, 307] on textarea "Hi {{first_name}}, I understand you're waiting for the blind installation. I'll…" at bounding box center [406, 317] width 280 height 38
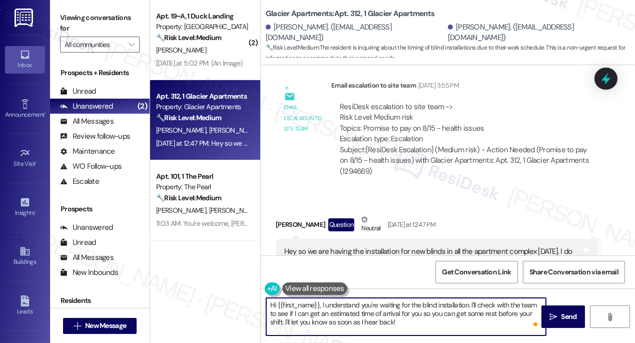
click at [335, 307] on textarea "Hi {{first_name}}, I understand you're waiting for the blind installation. I'll…" at bounding box center [406, 317] width 280 height 38
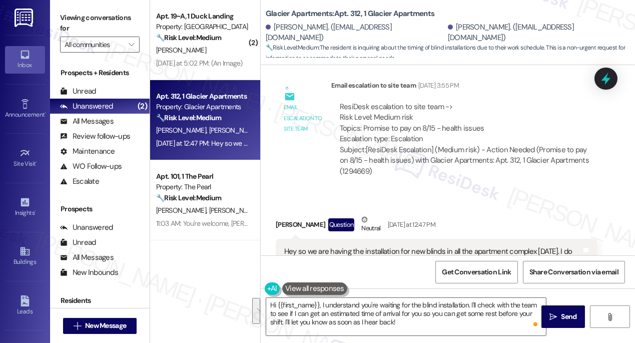
click at [353, 246] on div "Hey so we are having the installation for new blinds in all the apartment compl…" at bounding box center [432, 262] width 297 height 32
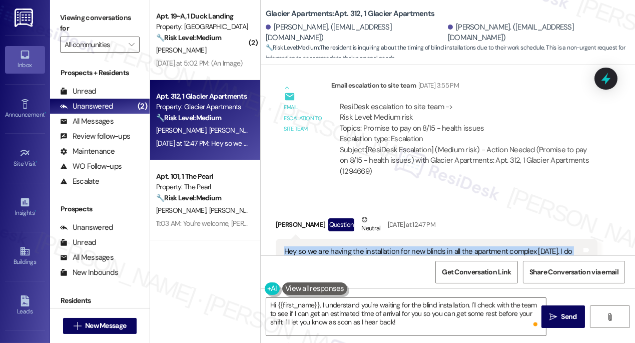
click at [353, 246] on div "Hey so we are having the installation for new blinds in all the apartment compl…" at bounding box center [432, 262] width 297 height 32
click at [372, 246] on div "Hey so we are having the installation for new blinds in all the apartment compl…" at bounding box center [432, 262] width 297 height 32
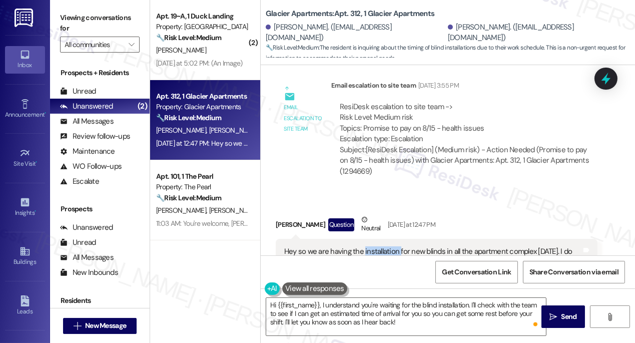
click at [372, 246] on div "Hey so we are having the installation for new blinds in all the apartment compl…" at bounding box center [432, 262] width 297 height 32
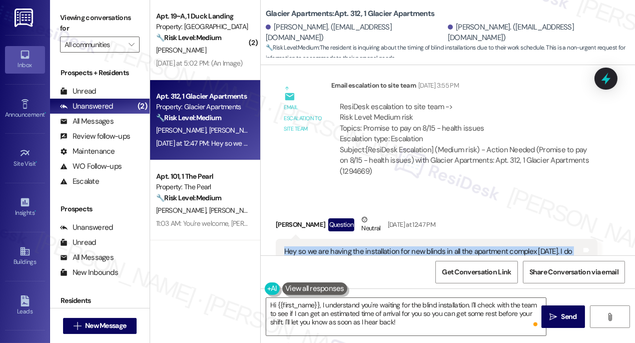
click at [372, 246] on div "Hey so we are having the installation for new blinds in all the apartment compl…" at bounding box center [432, 262] width 297 height 32
click at [75, 23] on label "Viewing conversations for" at bounding box center [100, 23] width 80 height 27
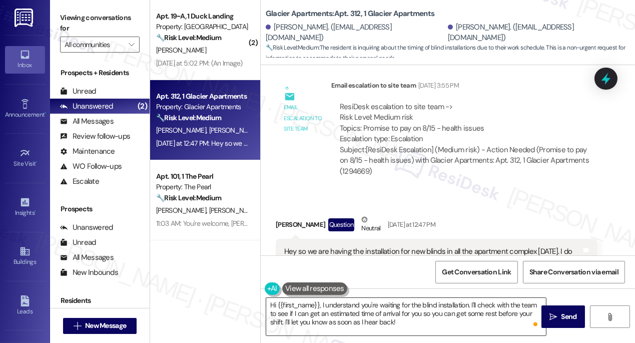
click at [408, 303] on textarea "Hi {{first_name}}, I understand you're waiting for the blind installation. I'll…" at bounding box center [406, 317] width 280 height 38
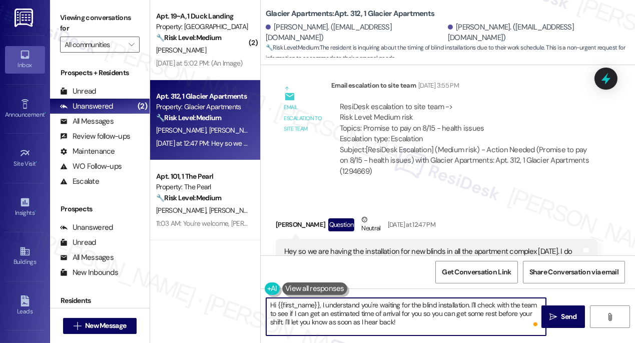
click at [408, 303] on textarea "Hi {{first_name}}, I understand you're waiting for the blind installation. I'll…" at bounding box center [406, 317] width 280 height 38
paste textarea "just wanted to check back with you — were you able to find out what time the te…"
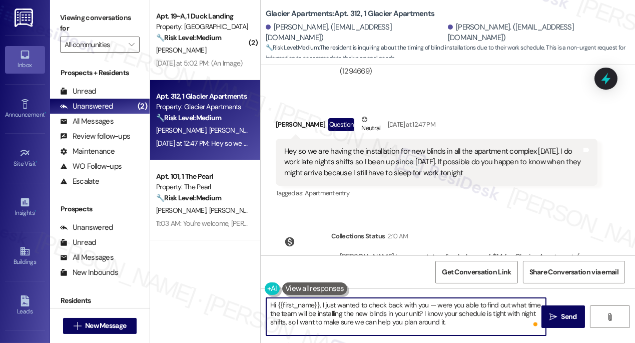
scroll to position [4928, 0]
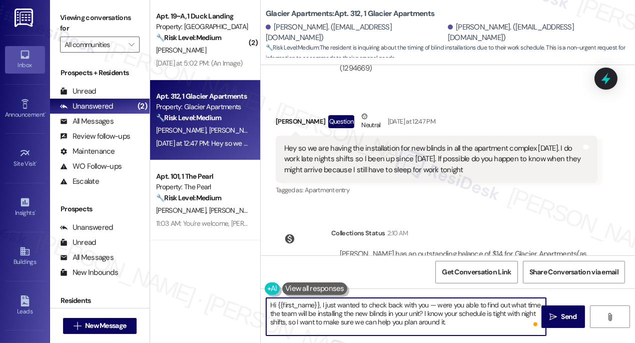
click at [452, 34] on div "[PERSON_NAME]. ([EMAIL_ADDRESS][DOMAIN_NAME])" at bounding box center [538, 33] width 180 height 22
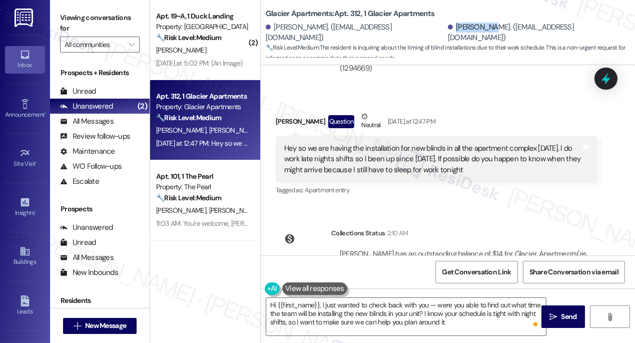
copy div "[PERSON_NAME]"
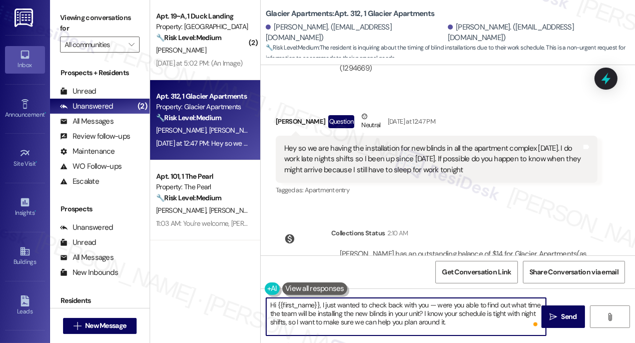
drag, startPoint x: 276, startPoint y: 303, endPoint x: 318, endPoint y: 299, distance: 42.2
click at [318, 299] on textarea "Hi {{first_name}}, I just wanted to check back with you — were you able to find…" at bounding box center [406, 317] width 280 height 38
paste textarea "[PERSON_NAME]"
drag, startPoint x: 423, startPoint y: 305, endPoint x: 414, endPoint y: 304, distance: 9.1
click at [414, 304] on textarea "Hi [PERSON_NAME], I just wanted to check back with you — were you able to find …" at bounding box center [406, 317] width 280 height 38
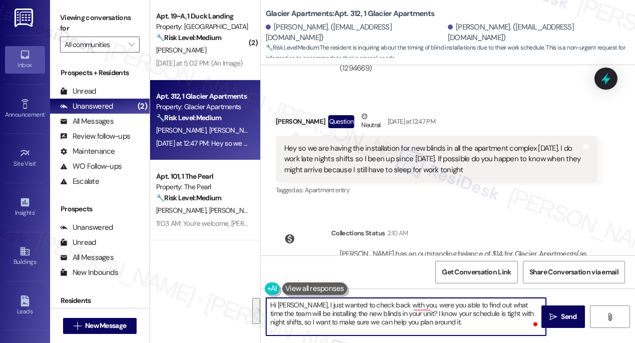
drag, startPoint x: 431, startPoint y: 305, endPoint x: 468, endPoint y: 319, distance: 39.4
click at [468, 320] on textarea "Hi [PERSON_NAME], I just wanted to check back with you, were you able to find o…" at bounding box center [406, 317] width 280 height 38
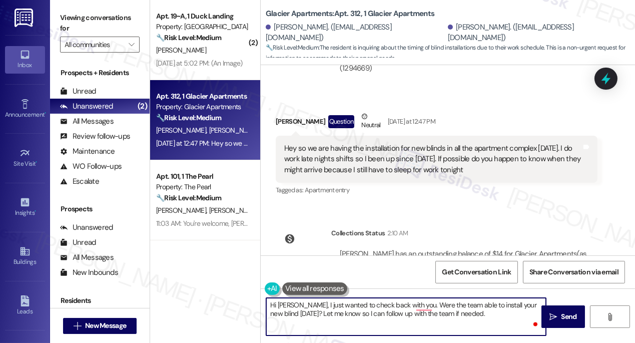
click at [425, 302] on textarea "Hi [PERSON_NAME], I just wanted to check back with you. Were the team able to i…" at bounding box center [406, 317] width 280 height 38
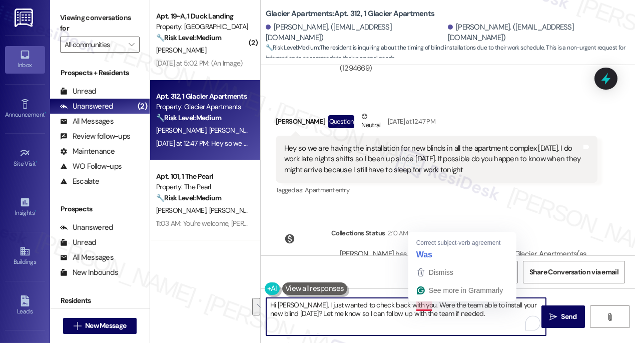
click at [348, 302] on textarea "Hi [PERSON_NAME], I just wanted to check back with you. Were the team able to i…" at bounding box center [406, 317] width 280 height 38
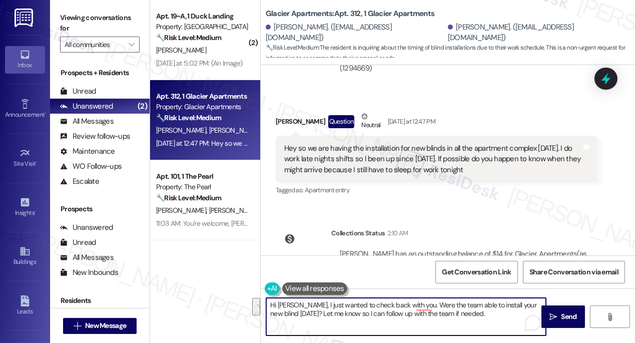
click at [348, 302] on textarea "Hi [PERSON_NAME], I just wanted to check back with you. Were the team able to i…" at bounding box center [406, 317] width 280 height 38
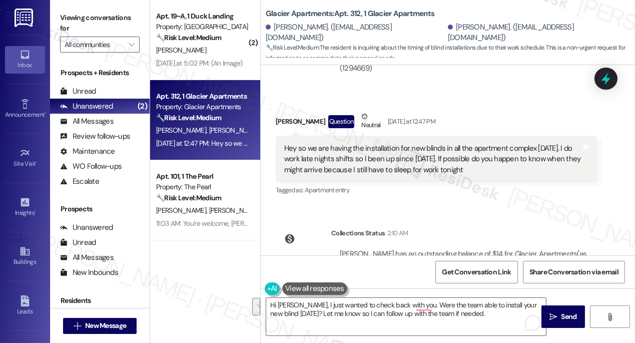
click at [100, 18] on label "Viewing conversations for" at bounding box center [100, 23] width 80 height 27
click at [330, 316] on textarea "Hi [PERSON_NAME], I just wanted to check back with you. Were the team able to i…" at bounding box center [406, 317] width 280 height 38
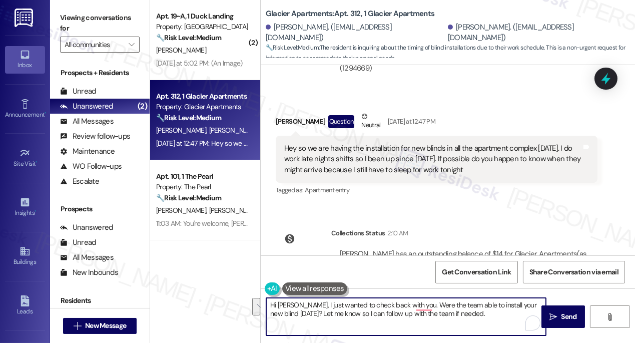
paste textarea "in with you — were the team able to install your new blinds [DATE]? Let me know…"
drag, startPoint x: 413, startPoint y: 304, endPoint x: 403, endPoint y: 304, distance: 10.5
click at [403, 304] on textarea "Hi [PERSON_NAME], I just wanted to check in with you — were the team able to in…" at bounding box center [406, 317] width 280 height 38
click at [381, 317] on textarea "Hi [PERSON_NAME], I just wanted to check in with you. Were the team able to ins…" at bounding box center [406, 317] width 280 height 38
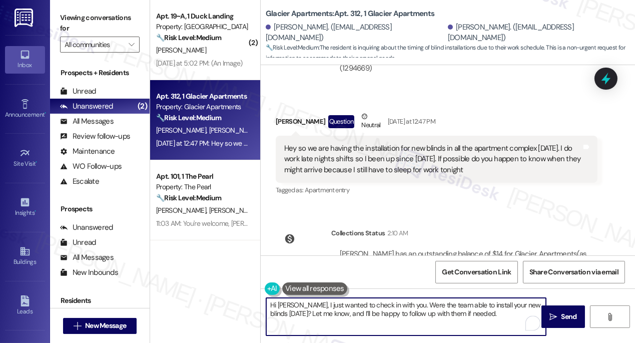
click at [381, 317] on textarea "Hi [PERSON_NAME], I just wanted to check in with you. Were the team able to ins…" at bounding box center [406, 317] width 280 height 38
type textarea "Hi [PERSON_NAME], I just wanted to check in with you. Were the team able to ins…"
click at [537, 274] on div "Click to show details" at bounding box center [464, 279] width 249 height 11
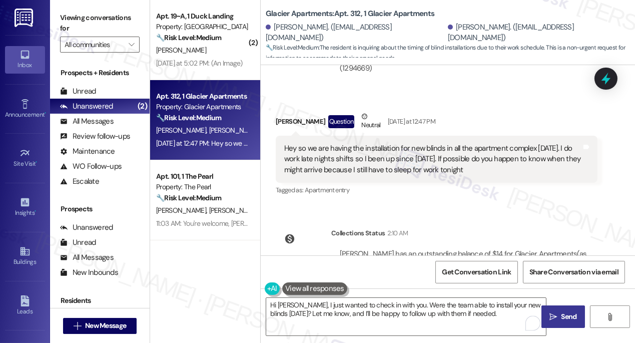
click at [560, 316] on span "Send" at bounding box center [569, 316] width 20 height 11
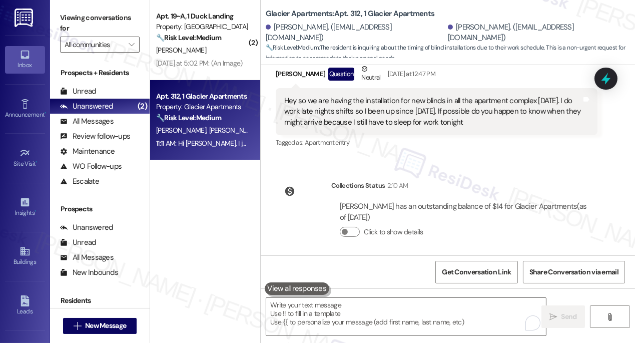
scroll to position [5009, 0]
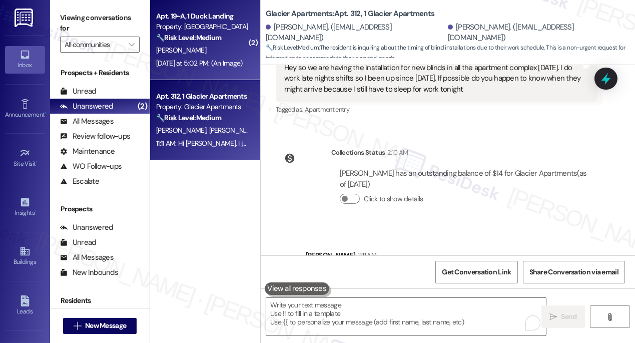
click at [214, 64] on div "[DATE] at 5:02 PM: (An Image) [DATE] at 5:02 PM: (An Image)" at bounding box center [199, 63] width 87 height 9
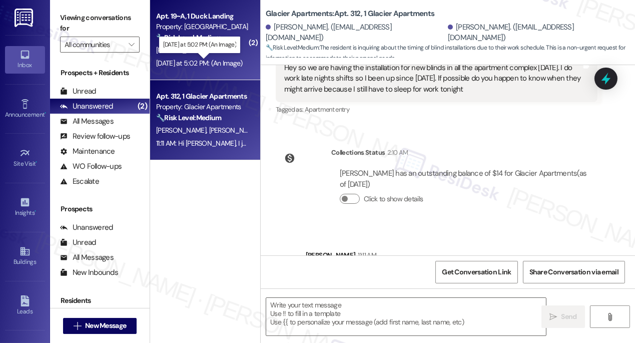
type textarea "Fetching suggested responses. Please feel free to read through the conversation…"
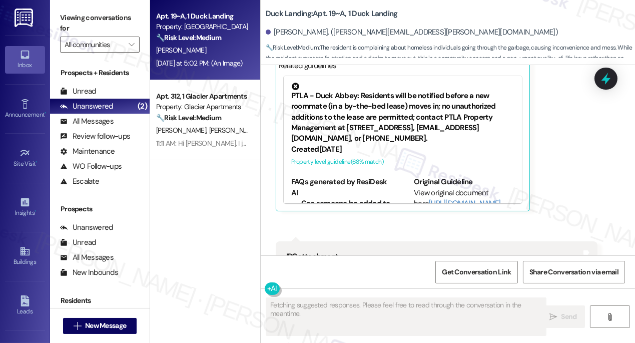
scroll to position [7760, 0]
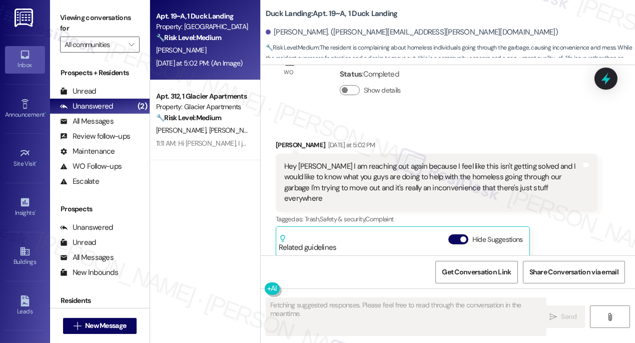
click at [383, 161] on div "Hey [PERSON_NAME] I am reaching out again because I feel like this isn't gettin…" at bounding box center [432, 182] width 297 height 43
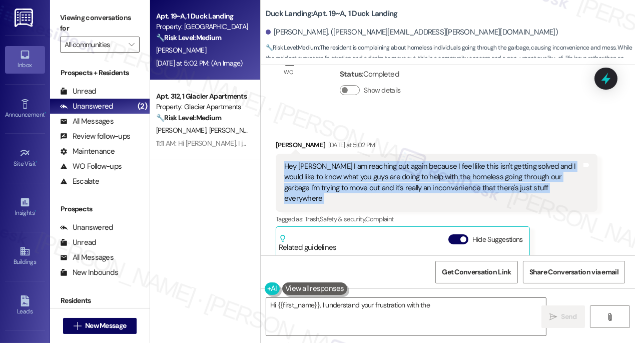
click at [383, 161] on div "Hey [PERSON_NAME] I am reaching out again because I feel like this isn't gettin…" at bounding box center [432, 182] width 297 height 43
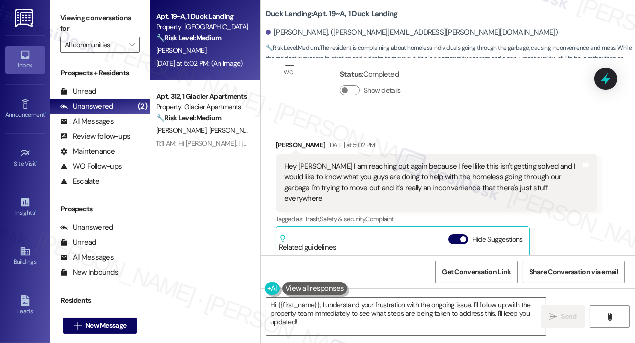
click at [430, 140] on div "[PERSON_NAME] [DATE] at 5:02 PM" at bounding box center [437, 147] width 322 height 14
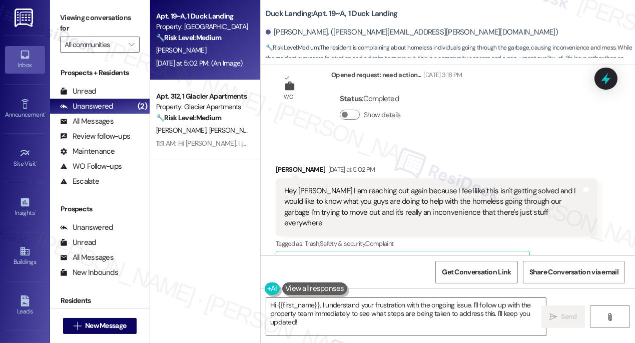
scroll to position [7714, 0]
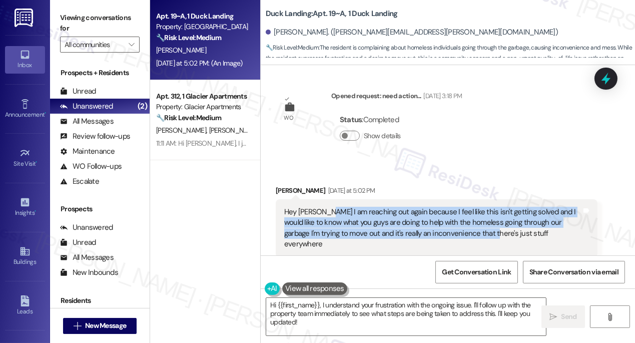
drag, startPoint x: 326, startPoint y: 180, endPoint x: 462, endPoint y: 194, distance: 136.8
click at [462, 207] on div "Hey [PERSON_NAME] I am reaching out again because I feel like this isn't gettin…" at bounding box center [432, 228] width 297 height 43
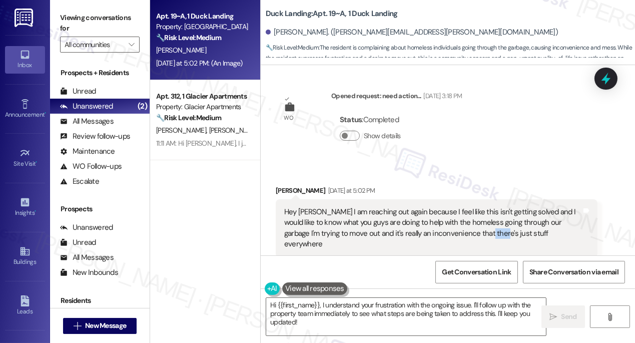
click at [462, 207] on div "Hey [PERSON_NAME] I am reaching out again because I feel like this isn't gettin…" at bounding box center [432, 228] width 297 height 43
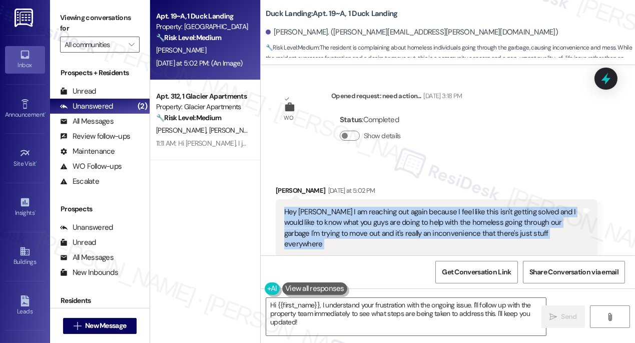
click at [462, 207] on div "Hey [PERSON_NAME] I am reaching out again because I feel like this isn't gettin…" at bounding box center [432, 228] width 297 height 43
click at [392, 207] on div "Hey [PERSON_NAME] I am reaching out again because I feel like this isn't gettin…" at bounding box center [432, 228] width 297 height 43
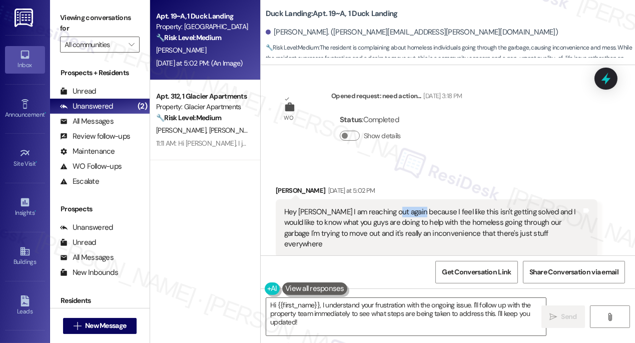
click at [392, 207] on div "Hey [PERSON_NAME] I am reaching out again because I feel like this isn't gettin…" at bounding box center [432, 228] width 297 height 43
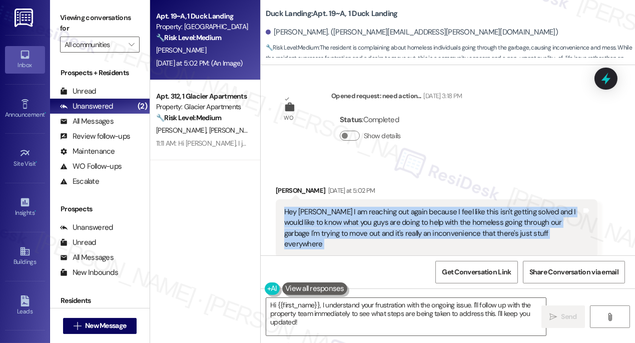
click at [391, 207] on div "Hey [PERSON_NAME] I am reaching out again because I feel like this isn't gettin…" at bounding box center [432, 228] width 297 height 43
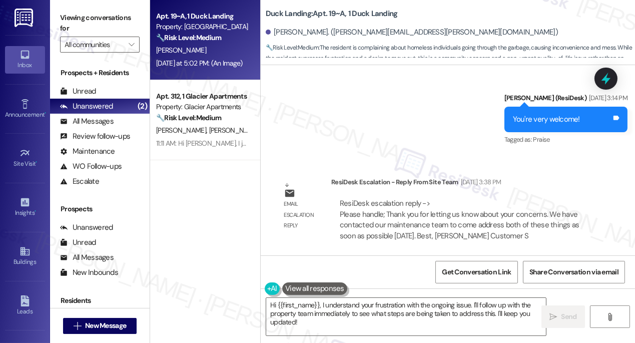
scroll to position [7305, 0]
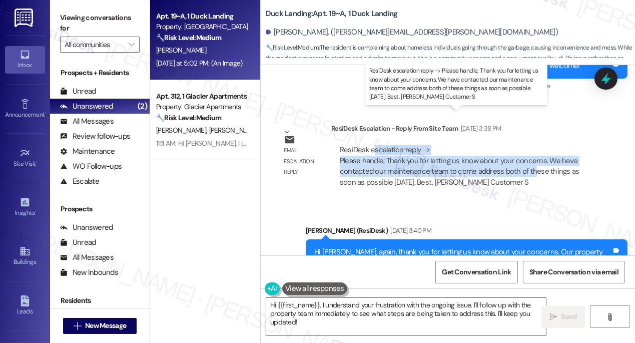
drag, startPoint x: 371, startPoint y: 120, endPoint x: 532, endPoint y: 134, distance: 161.7
click at [532, 145] on div "ResiDesk escalation reply -> Please handle; Thank you for letting us know about…" at bounding box center [460, 166] width 240 height 42
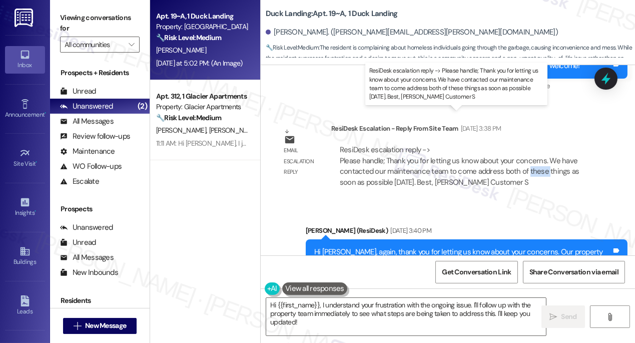
click at [532, 145] on div "ResiDesk escalation reply -> Please handle; Thank you for letting us know about…" at bounding box center [460, 166] width 240 height 42
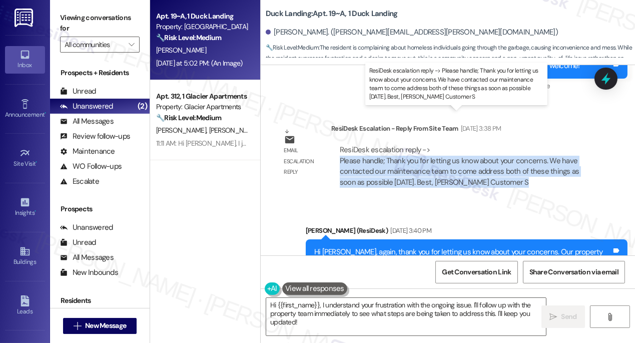
click at [532, 145] on div "ResiDesk escalation reply -> Please handle; Thank you for letting us know about…" at bounding box center [460, 166] width 240 height 42
click at [428, 145] on div "ResiDesk escalation reply -> Please handle; Thank you for letting us know about…" at bounding box center [460, 166] width 240 height 42
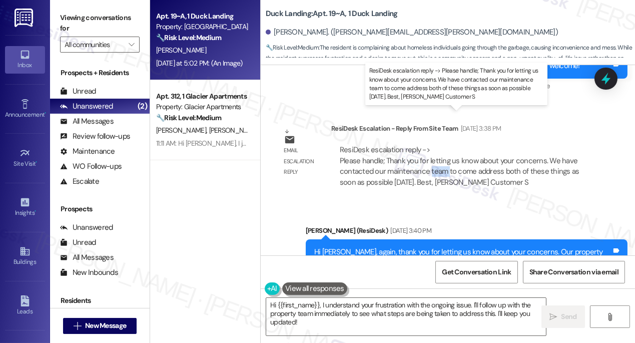
click at [428, 145] on div "ResiDesk escalation reply -> Please handle; Thank you for letting us know about…" at bounding box center [460, 166] width 240 height 42
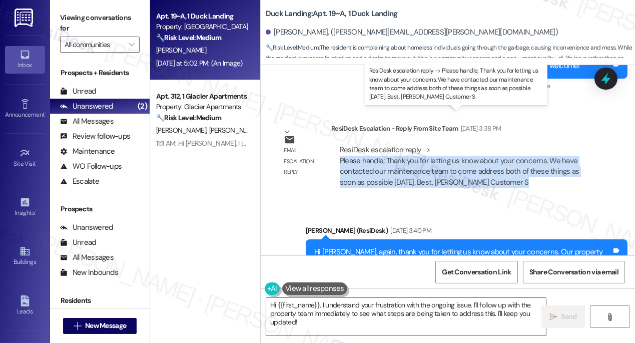
click at [428, 145] on div "ResiDesk escalation reply -> Please handle; Thank you for letting us know about…" at bounding box center [460, 166] width 240 height 42
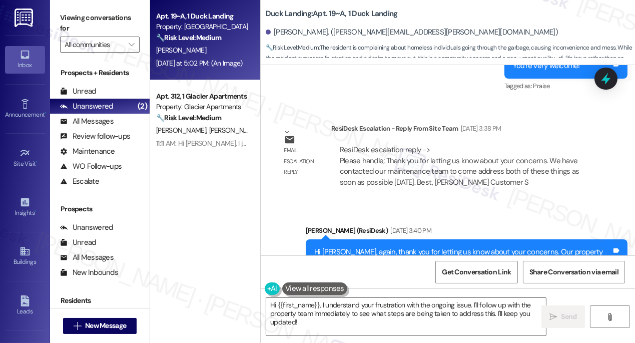
click at [501, 247] on div "Hi [PERSON_NAME], again, thank you for letting us know about your concerns. Our…" at bounding box center [462, 263] width 297 height 32
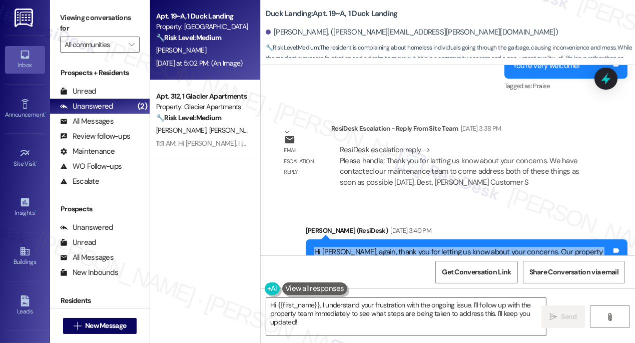
click at [501, 247] on div "Hi [PERSON_NAME], again, thank you for letting us know about your concerns. Our…" at bounding box center [462, 263] width 297 height 32
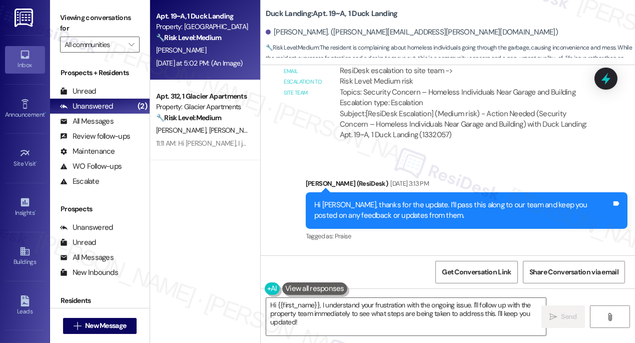
scroll to position [6851, 0]
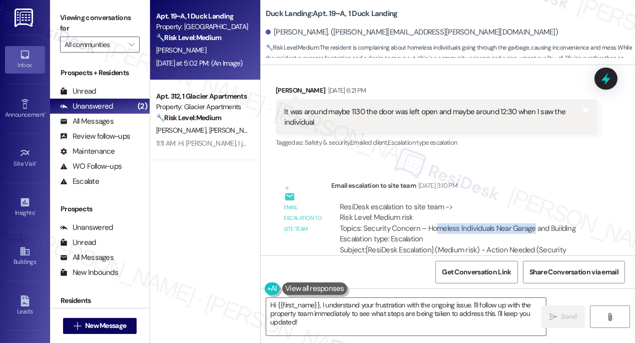
drag, startPoint x: 432, startPoint y: 194, endPoint x: 530, endPoint y: 194, distance: 98.0
click at [530, 202] on div "ResiDesk escalation to site team -> Risk Level: Medium risk Topics: Security Co…" at bounding box center [464, 223] width 249 height 43
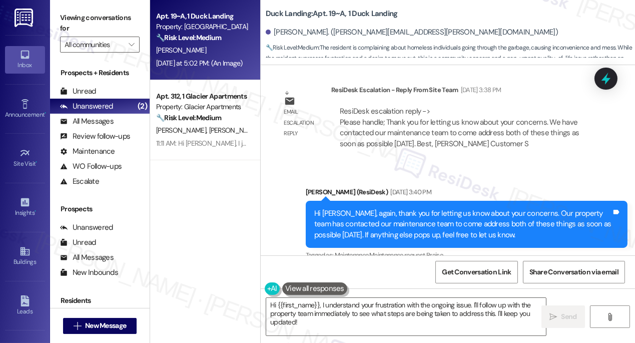
scroll to position [7351, 0]
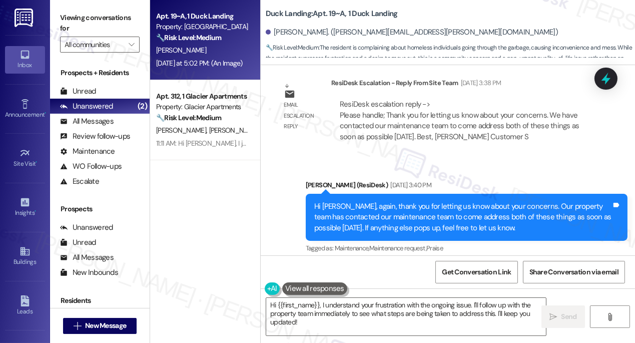
click at [372, 201] on div "Hi [PERSON_NAME], again, thank you for letting us know about your concerns. Our…" at bounding box center [462, 217] width 297 height 32
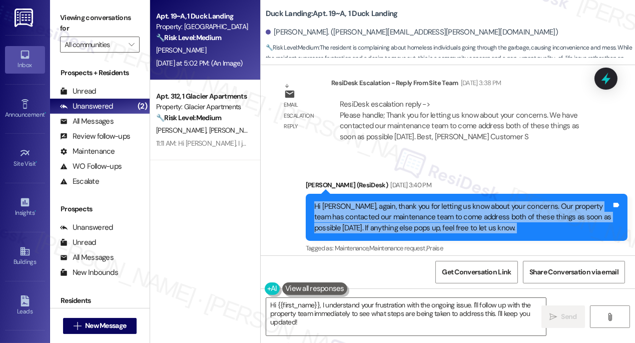
click at [373, 201] on div "Hi [PERSON_NAME], again, thank you for letting us know about your concerns. Our…" at bounding box center [462, 217] width 297 height 32
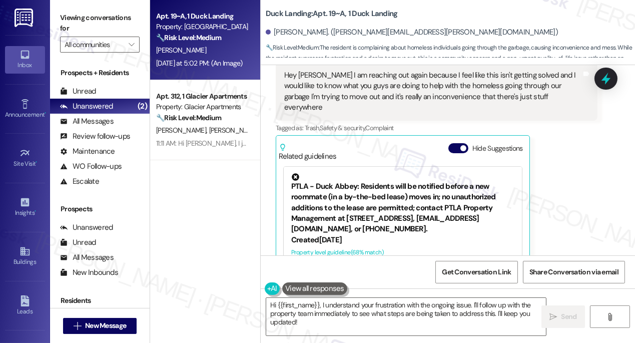
scroll to position [7714, 0]
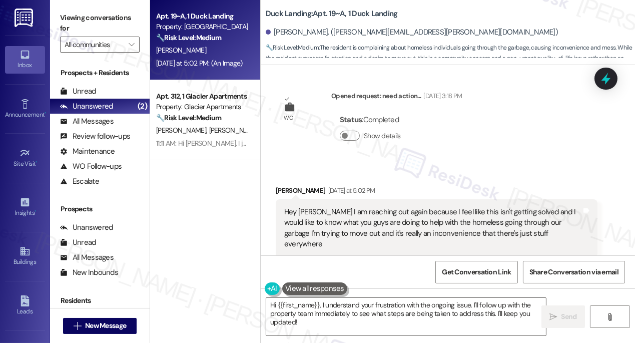
click at [335, 207] on div "Hey [PERSON_NAME] I am reaching out again because I feel like this isn't gettin…" at bounding box center [432, 228] width 297 height 43
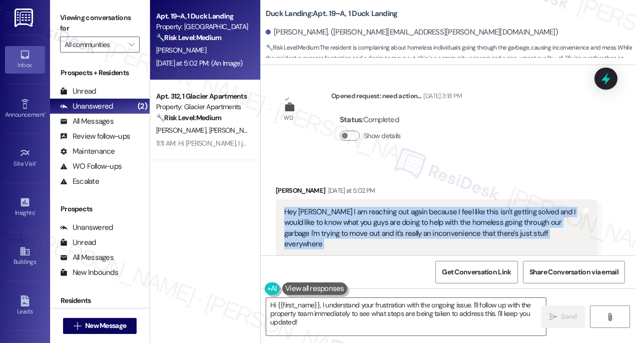
click at [335, 207] on div "Hey [PERSON_NAME] I am reaching out again because I feel like this isn't gettin…" at bounding box center [432, 228] width 297 height 43
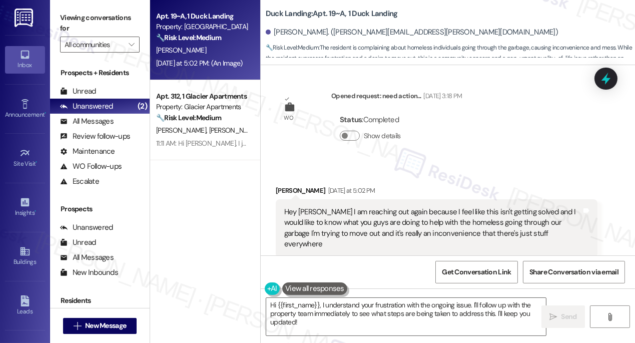
drag, startPoint x: 87, startPoint y: 5, endPoint x: 285, endPoint y: 14, distance: 198.2
click at [87, 5] on div "Viewing conversations for All communities " at bounding box center [100, 31] width 100 height 63
click at [275, 15] on b "Duck Landing: Apt. 19~A, 1 Duck Landing" at bounding box center [332, 14] width 132 height 11
copy b "Duck"
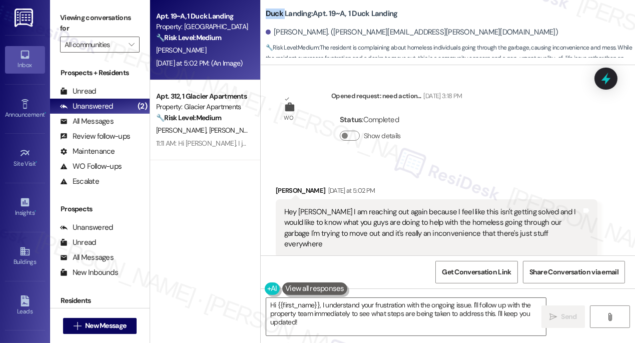
click at [72, 13] on label "Viewing conversations for" at bounding box center [100, 23] width 80 height 27
click at [370, 315] on textarea "Hi {{first_name}}, I understand your frustration with the ongoing issue. I'll f…" at bounding box center [406, 317] width 280 height 38
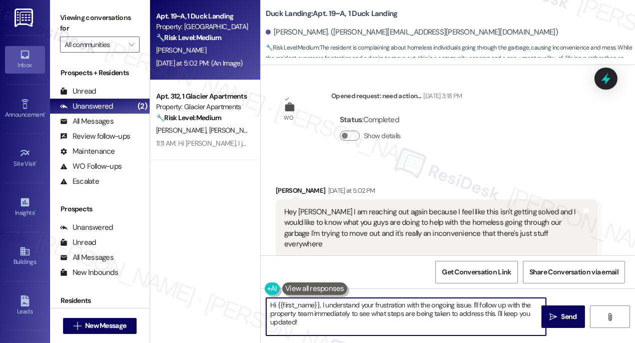
click at [370, 315] on textarea "Hi {{first_name}}, I understand your frustration with the ongoing issue. I'll f…" at bounding box center [406, 317] width 280 height 38
click at [397, 304] on textarea "Hi {{first_name}}, I understand your frustration with the ongoing issue. I'll f…" at bounding box center [406, 317] width 280 height 38
click at [379, 207] on div "Hey [PERSON_NAME] I am reaching out again because I feel like this isn't gettin…" at bounding box center [432, 228] width 297 height 43
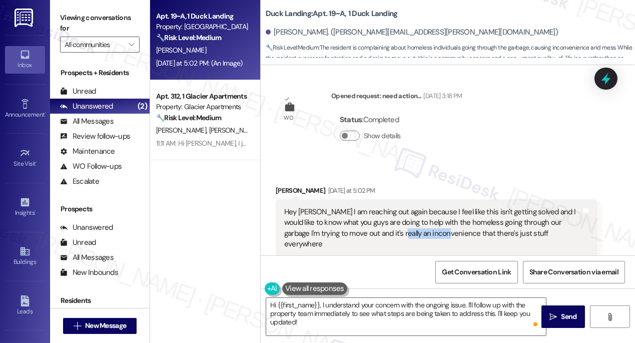
click at [379, 207] on div "Hey [PERSON_NAME] I am reaching out again because I feel like this isn't gettin…" at bounding box center [432, 228] width 297 height 43
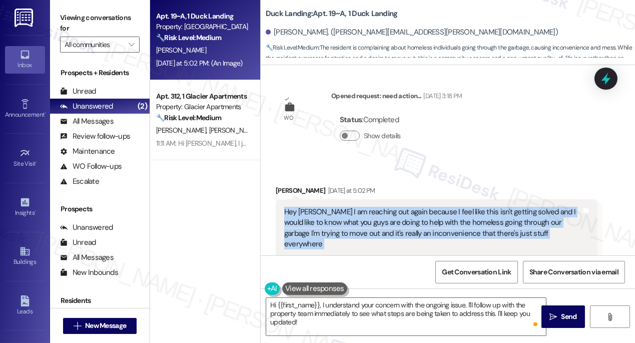
click at [379, 207] on div "Hey [PERSON_NAME] I am reaching out again because I feel like this isn't gettin…" at bounding box center [432, 228] width 297 height 43
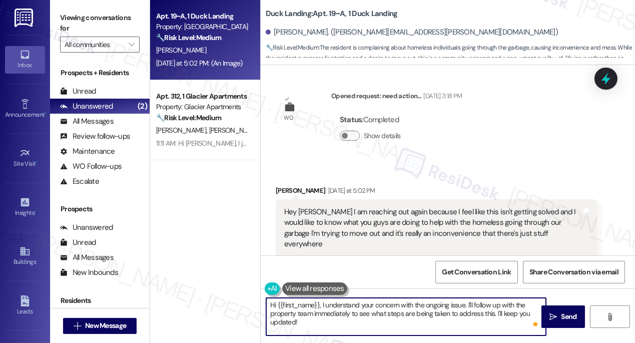
click at [463, 304] on textarea "Hi {{first_name}}, I understand your concern with the ongoing issue. I'll follo…" at bounding box center [406, 317] width 280 height 38
click at [402, 207] on div "Hey [PERSON_NAME] I am reaching out again because I feel like this isn't gettin…" at bounding box center [432, 228] width 297 height 43
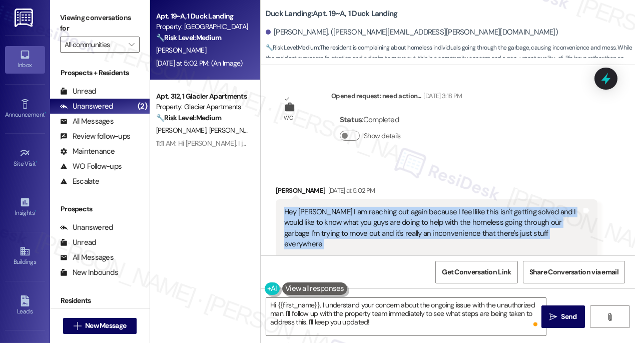
click at [402, 207] on div "Hey [PERSON_NAME] I am reaching out again because I feel like this isn't gettin…" at bounding box center [432, 228] width 297 height 43
copy div "Hey [PERSON_NAME] I am reaching out again because I feel like this isn't gettin…"
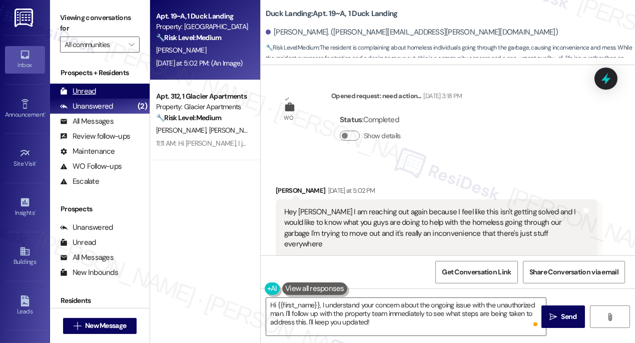
drag, startPoint x: 73, startPoint y: 25, endPoint x: 137, endPoint y: 84, distance: 86.7
click at [73, 25] on label "Viewing conversations for" at bounding box center [100, 23] width 80 height 27
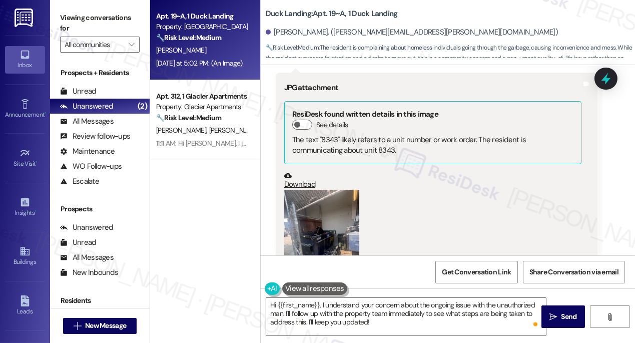
scroll to position [8214, 0]
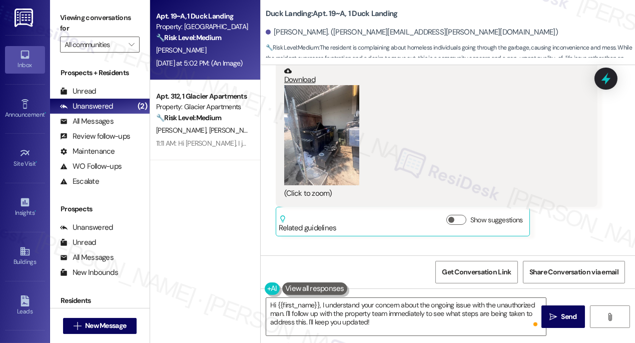
click at [316, 107] on button "Zoom image" at bounding box center [321, 135] width 75 height 100
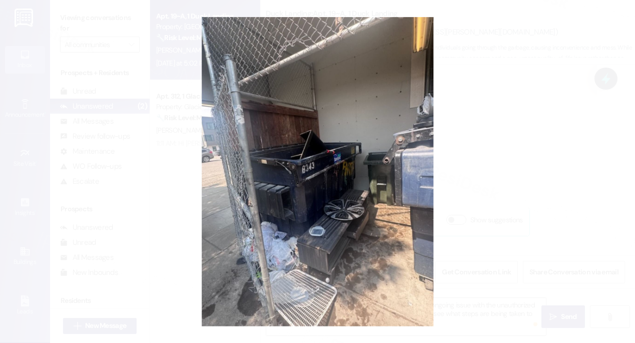
click at [539, 170] on button "Unzoom image" at bounding box center [317, 171] width 635 height 343
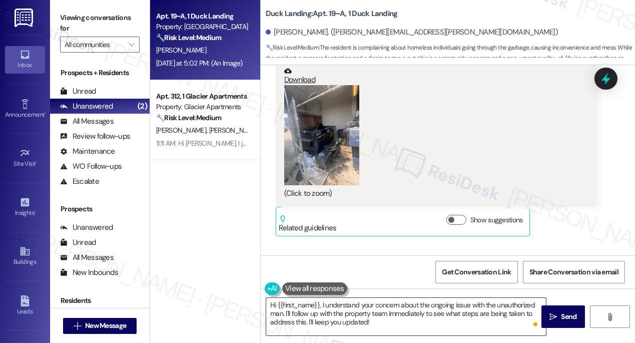
click at [283, 314] on textarea "Hi {{first_name}}, I understand your concern about the ongoing issue with the u…" at bounding box center [406, 317] width 280 height 38
click at [78, 23] on label "Viewing conversations for" at bounding box center [100, 23] width 80 height 27
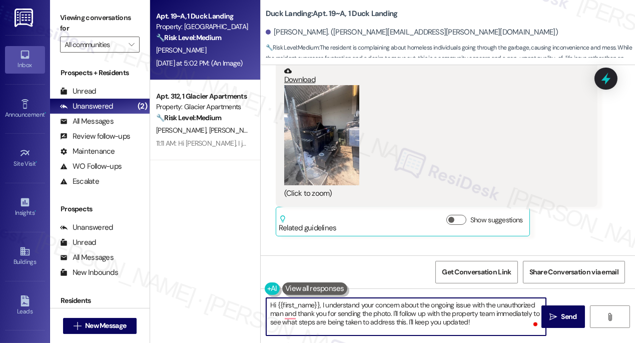
click at [508, 313] on textarea "Hi {{first_name}}, I understand your concern about the ongoing issue with the u…" at bounding box center [406, 317] width 280 height 38
click at [400, 308] on textarea "Hi {{first_name}}, I understand your concern about the ongoing issue with the u…" at bounding box center [406, 317] width 280 height 38
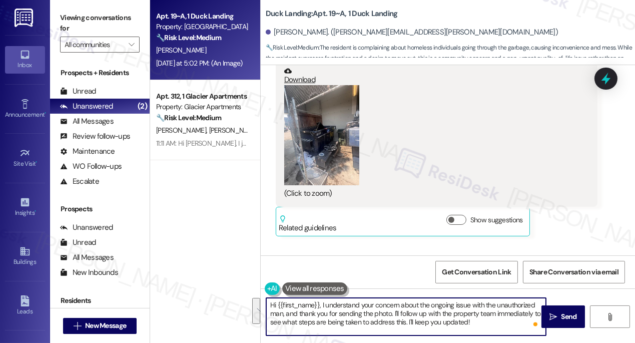
click at [283, 317] on textarea "Hi {{first_name}}, I understand your concern about the ongoing issue with the u…" at bounding box center [406, 317] width 280 height 38
drag, startPoint x: 386, startPoint y: 312, endPoint x: 459, endPoint y: 313, distance: 72.5
click at [459, 313] on textarea "Hi {{first_name}}, I understand your concern about the ongoing issue with the u…" at bounding box center [406, 317] width 280 height 38
click at [478, 313] on textarea "Hi {{first_name}}, I understand your concern about the ongoing issue with the u…" at bounding box center [406, 317] width 280 height 38
click at [465, 314] on textarea "Hi {{first_name}}, I understand your concern about the ongoing issue with the u…" at bounding box center [406, 317] width 280 height 38
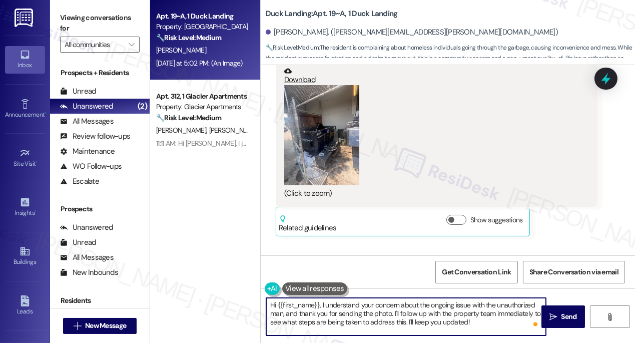
click at [464, 314] on textarea "Hi {{first_name}}, I understand your concern about the ongoing issue with the u…" at bounding box center [406, 317] width 280 height 38
click at [270, 323] on textarea "Hi {{first_name}}, I understand your concern about the ongoing issue with the u…" at bounding box center [406, 317] width 280 height 38
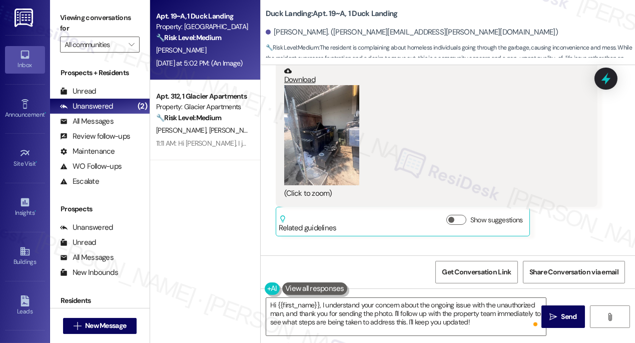
click at [97, 13] on label "Viewing conversations for" at bounding box center [100, 23] width 80 height 27
click at [486, 318] on textarea "Hi {{first_name}}, I understand your concern about the ongoing issue with the u…" at bounding box center [406, 317] width 280 height 38
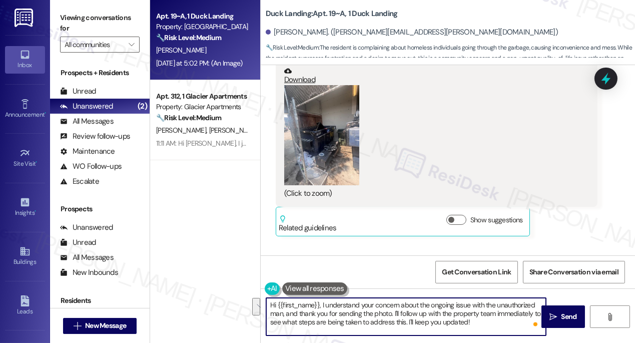
drag, startPoint x: 393, startPoint y: 313, endPoint x: 473, endPoint y: 321, distance: 80.4
click at [473, 321] on textarea "Hi {{first_name}}, I understand your concern about the ongoing issue with the u…" at bounding box center [406, 317] width 280 height 38
paste textarea "To help me share this more clearly with the team, could you let me know"
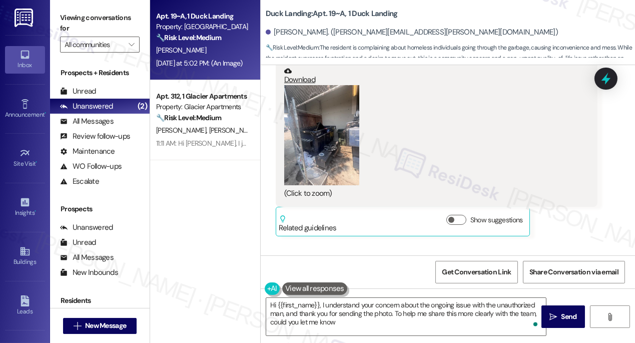
click at [75, 9] on div "Viewing conversations for All communities " at bounding box center [100, 31] width 100 height 63
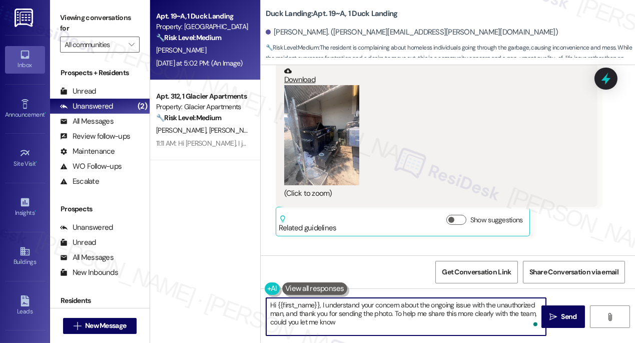
click at [355, 324] on textarea "Hi {{first_name}}, I understand your concern about the ongoing issue with the u…" at bounding box center [406, 317] width 280 height 38
paste textarea "Is it happening at a specific area or dumpster, or across multiple spots on the…"
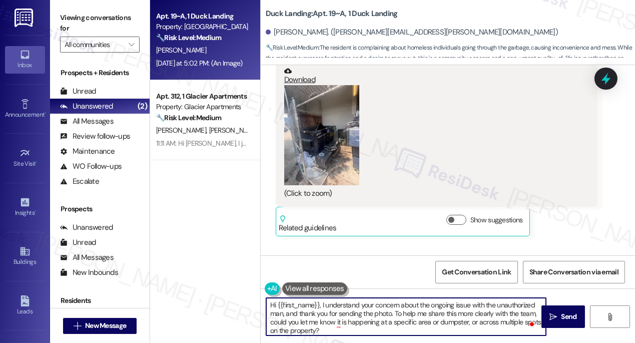
click at [335, 321] on textarea "Hi {{first_name}}, I understand your concern about the ongoing issue with the u…" at bounding box center [406, 317] width 280 height 38
click at [339, 300] on textarea "Hi {{first_name}}, I understand your concern about the ongoing issue with the u…" at bounding box center [406, 317] width 280 height 38
drag, startPoint x: 339, startPoint y: 300, endPoint x: 348, endPoint y: 300, distance: 9.0
click at [339, 300] on textarea "Hi {{first_name}}, I understand your concern about the ongoing issue with the u…" at bounding box center [406, 317] width 280 height 38
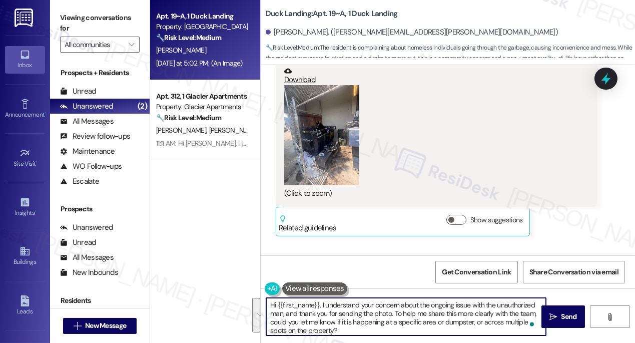
click at [307, 311] on textarea "Hi {{first_name}}, I understand your concern about the ongoing issue with the u…" at bounding box center [406, 317] width 280 height 38
click at [363, 313] on textarea "Hi {{first_name}}, I understand your concern about the ongoing issue with the u…" at bounding box center [406, 317] width 280 height 38
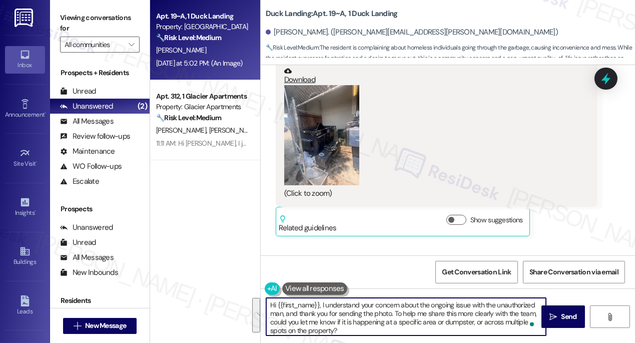
click at [363, 313] on textarea "Hi {{first_name}}, I understand your concern about the ongoing issue with the u…" at bounding box center [406, 317] width 280 height 38
click at [379, 321] on textarea "Hi {{first_name}}, I understand your concern about the ongoing issue with the u…" at bounding box center [406, 317] width 280 height 38
drag, startPoint x: 336, startPoint y: 320, endPoint x: 452, endPoint y: 323, distance: 116.5
click at [452, 323] on textarea "Hi {{first_name}}, I understand your concern about the ongoing issue with the u…" at bounding box center [406, 317] width 280 height 38
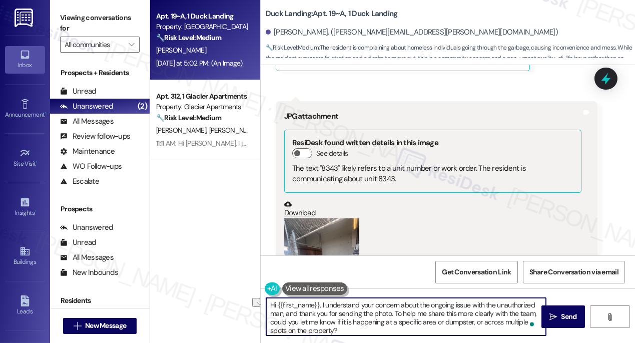
scroll to position [8078, 0]
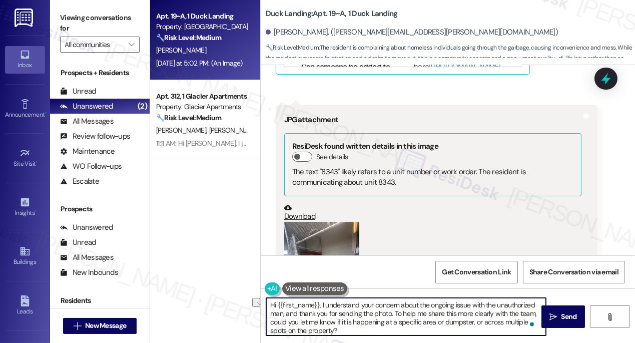
click at [313, 222] on button "Zoom image" at bounding box center [321, 272] width 75 height 100
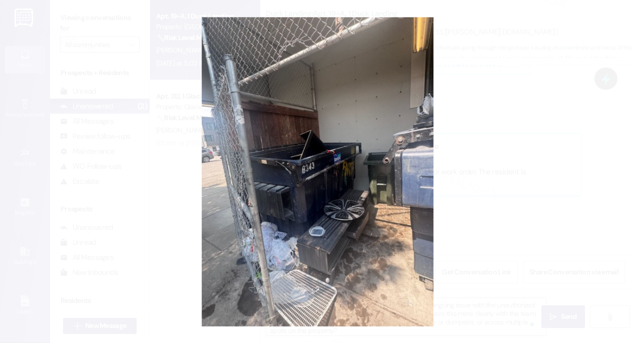
click at [521, 174] on button "Unzoom image" at bounding box center [317, 171] width 635 height 343
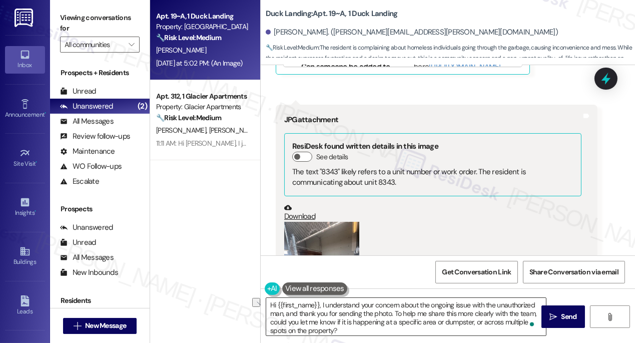
click at [361, 317] on textarea "Hi {{first_name}}, I understand your concern about the ongoing issue with the u…" at bounding box center [406, 317] width 280 height 38
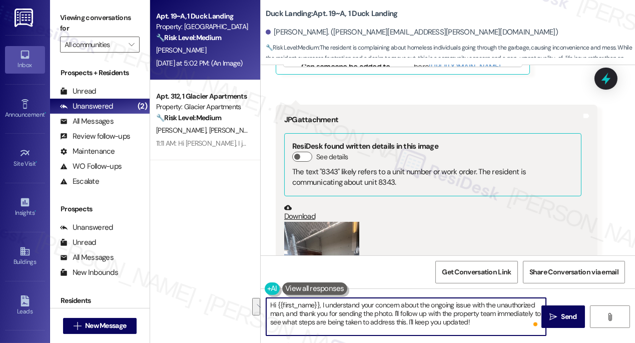
click at [474, 315] on textarea "Hi {{first_name}}, I understand your concern about the ongoing issue with the u…" at bounding box center [406, 317] width 280 height 38
click at [279, 315] on textarea "Hi {{first_name}}, I understand your concern about the ongoing issue with the u…" at bounding box center [406, 317] width 280 height 38
click at [357, 309] on textarea "Hi {{first_name}}, I understand your concern about the ongoing issue with the u…" at bounding box center [406, 317] width 280 height 38
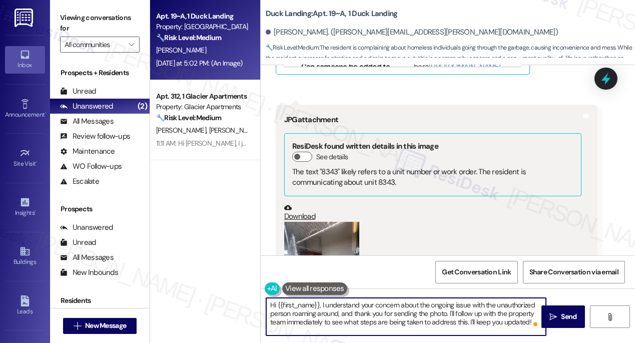
click at [357, 309] on textarea "Hi {{first_name}}, I understand your concern about the ongoing issue with the u…" at bounding box center [406, 317] width 280 height 38
click at [372, 309] on textarea "Hi {{first_name}}, I understand your concern about the ongoing issue with the u…" at bounding box center [406, 317] width 280 height 38
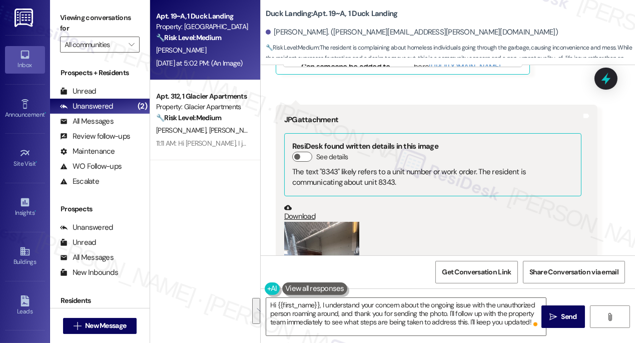
click at [72, 17] on label "Viewing conversations for" at bounding box center [100, 23] width 80 height 27
click at [374, 305] on textarea "Hi {{first_name}}, I understand your concern about the ongoing issue with the u…" at bounding box center [406, 317] width 280 height 38
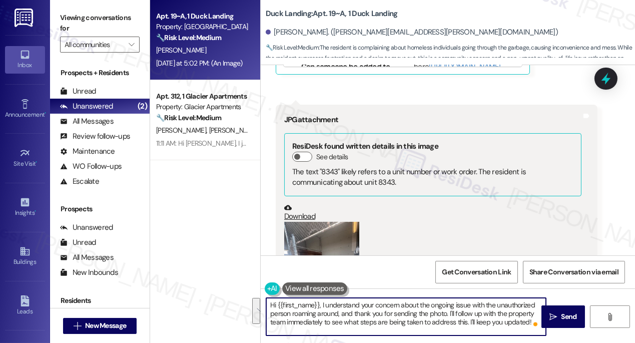
paste textarea "completely understand your concern about the ongoing issue with the unauthorize…"
click at [338, 310] on textarea "Hi {{first_name}}, I completely understand your concern about the ongoing issue…" at bounding box center [406, 317] width 280 height 38
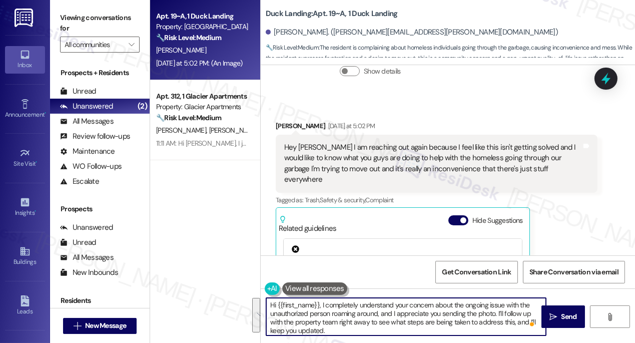
scroll to position [7760, 0]
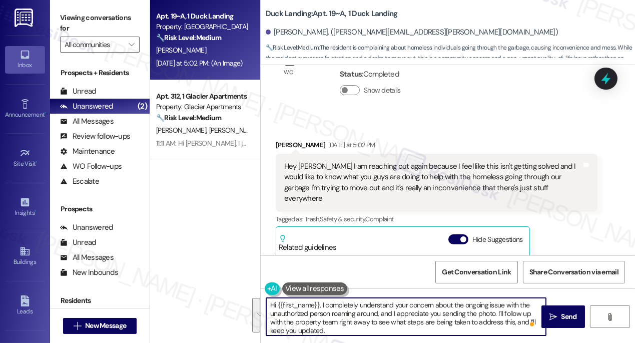
click at [438, 154] on div "Hey [PERSON_NAME] I am reaching out again because I feel like this isn't gettin…" at bounding box center [437, 183] width 322 height 58
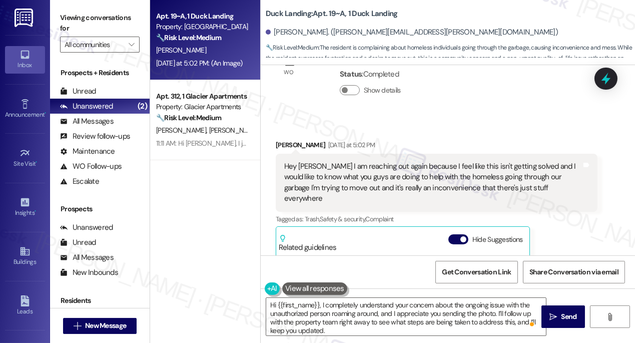
click at [438, 161] on div "Hey [PERSON_NAME] I am reaching out again because I feel like this isn't gettin…" at bounding box center [432, 182] width 297 height 43
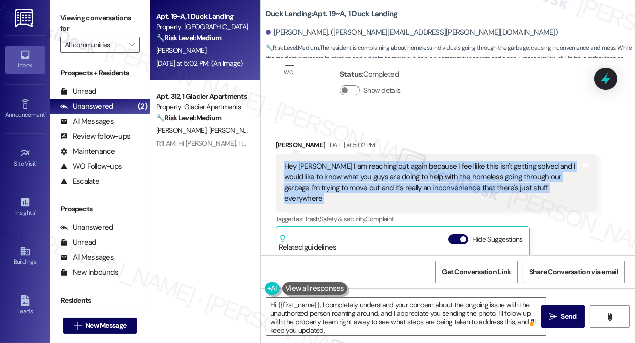
click at [438, 161] on div "Hey [PERSON_NAME] I am reaching out again because I feel like this isn't gettin…" at bounding box center [432, 182] width 297 height 43
click at [504, 161] on div "Hey [PERSON_NAME] I am reaching out again because I feel like this isn't gettin…" at bounding box center [432, 182] width 297 height 43
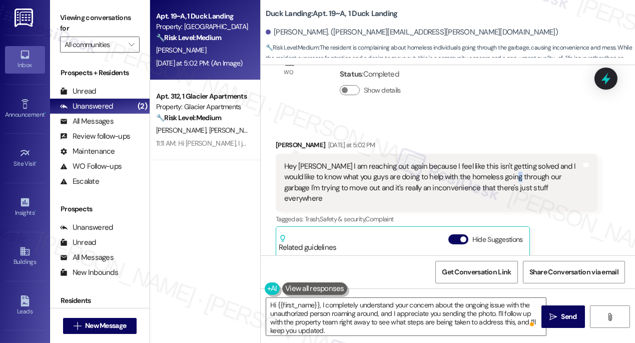
click at [504, 161] on div "Hey [PERSON_NAME] I am reaching out again because I feel like this isn't gettin…" at bounding box center [432, 182] width 297 height 43
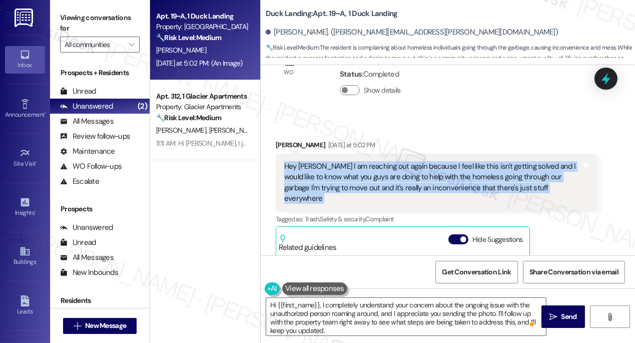
click at [504, 161] on div "Hey [PERSON_NAME] I am reaching out again because I feel like this isn't gettin…" at bounding box center [432, 182] width 297 height 43
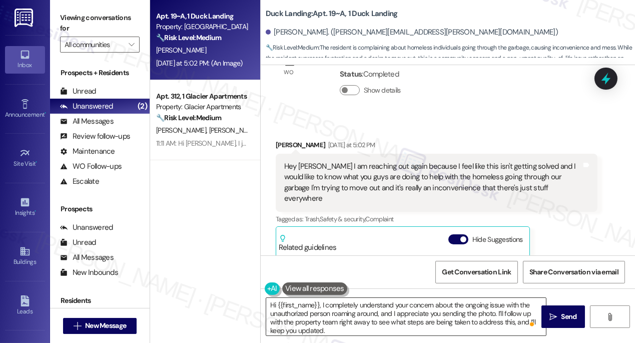
click at [370, 316] on textarea "Hi {{first_name}}, I completely understand your concern about the ongoing issue…" at bounding box center [406, 317] width 280 height 38
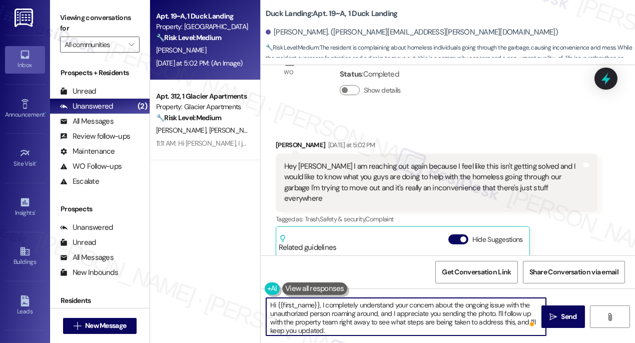
click at [370, 316] on textarea "Hi {{first_name}}, I completely understand your concern about the ongoing issue…" at bounding box center [406, 317] width 280 height 38
drag, startPoint x: 331, startPoint y: 314, endPoint x: 376, endPoint y: 312, distance: 45.0
click at [376, 312] on textarea "Hi {{first_name}}, I completely understand your concern about the ongoing issue…" at bounding box center [406, 317] width 280 height 38
click at [365, 316] on textarea "Hi {{first_name}}, I completely understand your concern about the ongoing issue…" at bounding box center [406, 317] width 280 height 38
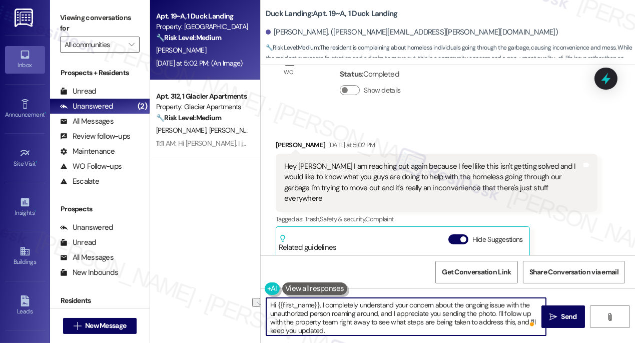
click at [365, 316] on textarea "Hi {{first_name}}, I completely understand your concern about the ongoing issue…" at bounding box center [406, 317] width 280 height 38
click at [364, 316] on textarea "Hi {{first_name}}, I completely understand your concern about the ongoing issue…" at bounding box center [406, 317] width 280 height 38
drag, startPoint x: 332, startPoint y: 313, endPoint x: 377, endPoint y: 312, distance: 45.5
click at [377, 312] on textarea "Hi {{first_name}}, I completely understand your concern about the ongoing issue…" at bounding box center [406, 317] width 280 height 38
click at [362, 314] on textarea "Hi {{first_name}}, I completely understand your concern about the ongoing issue…" at bounding box center [406, 317] width 280 height 38
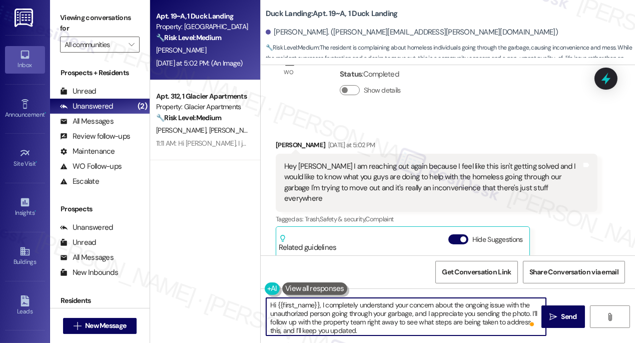
click at [459, 318] on textarea "Hi {{first_name}}, I completely understand your concern about the ongoing issue…" at bounding box center [406, 317] width 280 height 38
click at [460, 318] on textarea "Hi {{first_name}}, I completely understand your concern about the ongoing issue…" at bounding box center [406, 317] width 280 height 38
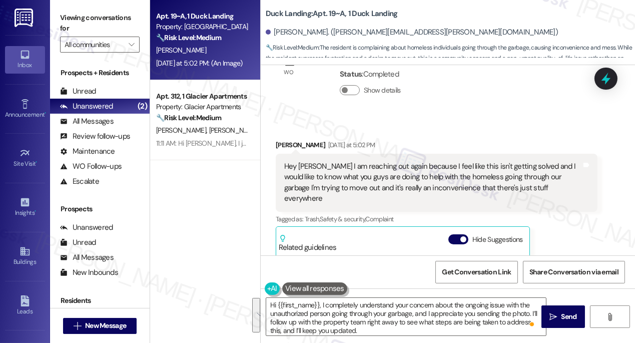
drag, startPoint x: 551, startPoint y: 314, endPoint x: 547, endPoint y: 216, distance: 98.6
click at [547, 216] on div "WO Lease started [DATE] 8:00 PM Show details Survey, sent via SMS Residesk Auto…" at bounding box center [448, 236] width 374 height 343
click at [487, 161] on div "Hey [PERSON_NAME] I am reaching out again because I feel like this isn't gettin…" at bounding box center [432, 182] width 297 height 43
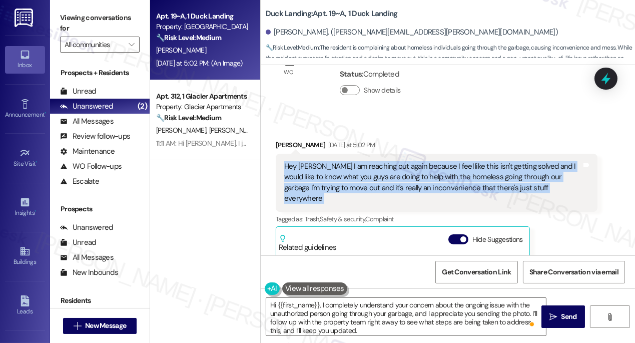
click at [487, 161] on div "Hey [PERSON_NAME] I am reaching out again because I feel like this isn't gettin…" at bounding box center [432, 182] width 297 height 43
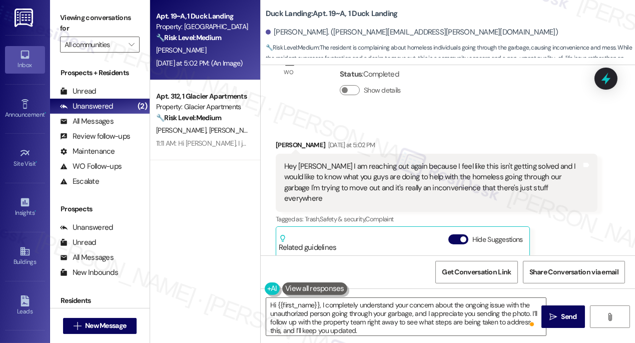
click at [543, 205] on div "[PERSON_NAME] [DATE] at 5:02 PM Hey [PERSON_NAME] I am reaching out again becau…" at bounding box center [437, 266] width 322 height 253
click at [460, 319] on textarea "Hi {{first_name}}, I completely understand your concern about the ongoing issue…" at bounding box center [406, 317] width 280 height 38
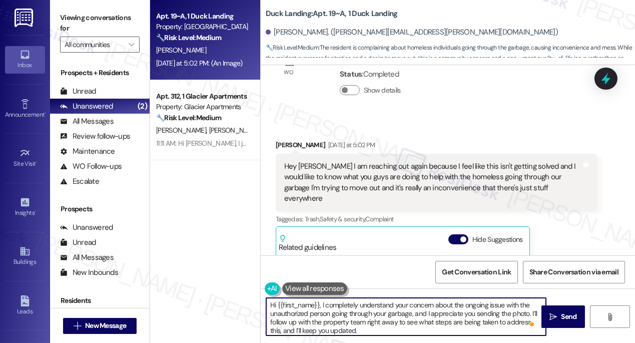
click at [460, 319] on textarea "Hi {{first_name}}, I completely understand your concern about the ongoing issue…" at bounding box center [406, 317] width 280 height 38
click at [353, 303] on textarea "Hi {{first_name}}, I completely understand your concern about the ongoing issue…" at bounding box center [406, 317] width 280 height 38
type textarea "Hi {{first_name}}, I understand your concern about the ongoing issue with the u…"
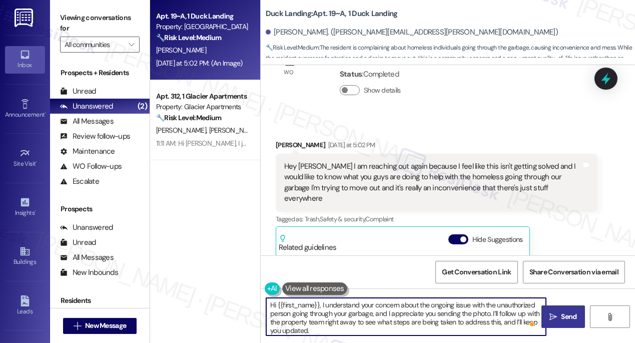
click at [559, 315] on span "Send" at bounding box center [569, 316] width 20 height 11
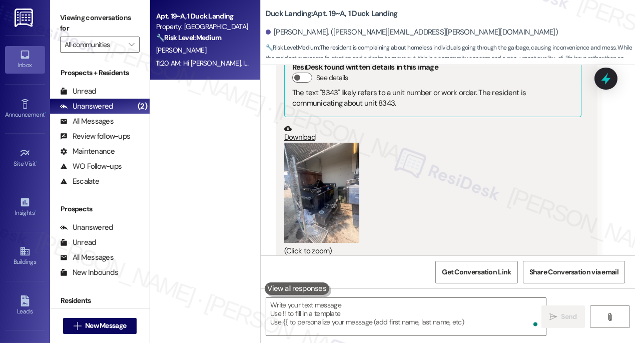
scroll to position [8339, 0]
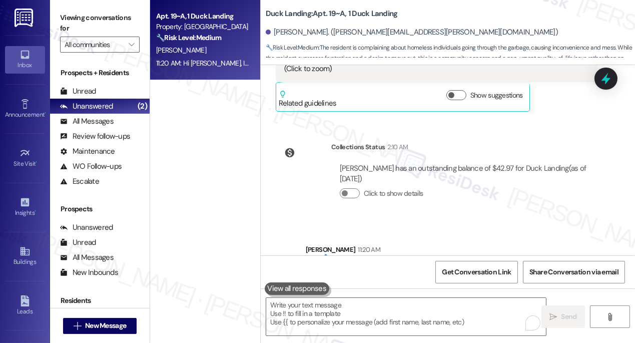
click at [76, 10] on label "Viewing conversations for" at bounding box center [100, 23] width 80 height 27
click at [483, 185] on div "Click to show details" at bounding box center [464, 196] width 249 height 22
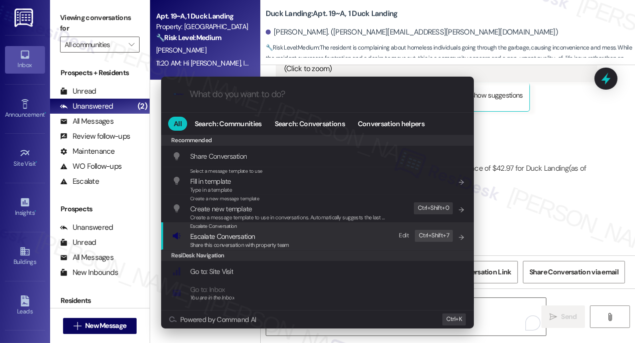
click at [264, 238] on span "Escalate Conversation" at bounding box center [239, 236] width 99 height 11
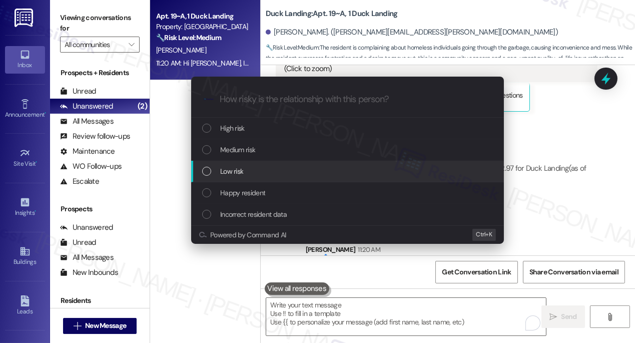
click at [278, 170] on div "Low risk" at bounding box center [348, 171] width 293 height 11
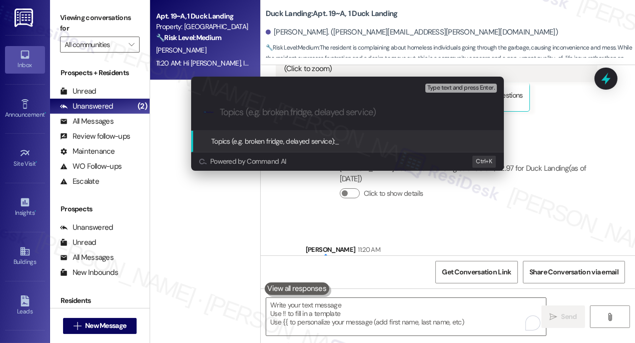
paste input "Follow-Up on Unauthorized Person Concern"
drag, startPoint x: 391, startPoint y: 111, endPoint x: 385, endPoint y: 121, distance: 12.1
click at [385, 121] on div ".cls-1{fill:#0a055f;}.cls-2{fill:#0cc4c4;} resideskLogoBlueOrange Follow-Up on …" at bounding box center [347, 113] width 313 height 36
click at [369, 113] on input "Follow-Up on Unauthorized Person Concern" at bounding box center [352, 112] width 264 height 11
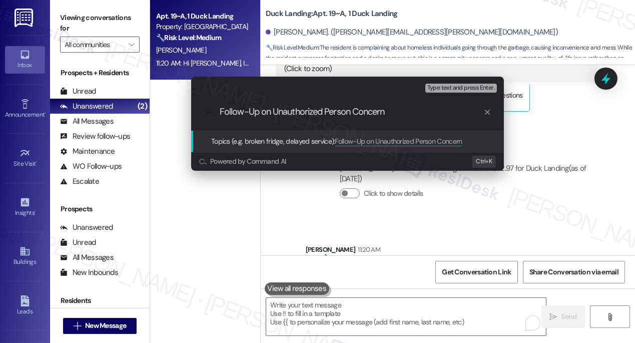
click at [369, 112] on input "Follow-Up on Unauthorized Person Concern" at bounding box center [352, 112] width 264 height 11
click at [382, 109] on input "Follow-Up on Unauthorized Person Concern" at bounding box center [352, 112] width 264 height 11
click at [372, 109] on input "Follow-Up on Unauthorized Person Concern" at bounding box center [352, 112] width 264 height 11
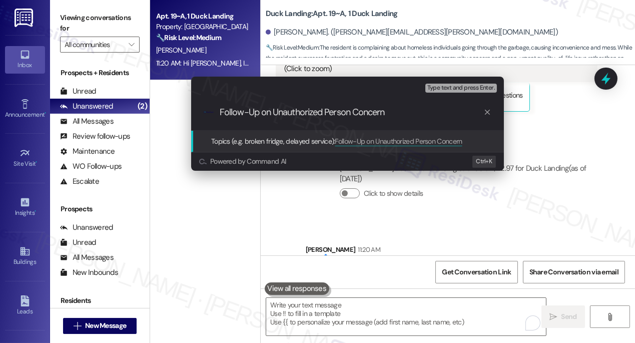
click at [372, 109] on input "Follow-Up on Unauthorized Person Concern" at bounding box center [352, 112] width 264 height 11
type input "Follow-Up on Unauthorized Person going through the resident's garbage"
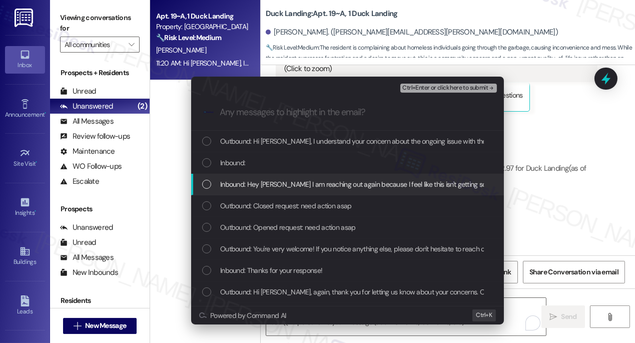
click at [295, 189] on span "Inbound: Hey [PERSON_NAME] I am reaching out again because I feel like this isn…" at bounding box center [633, 184] width 827 height 11
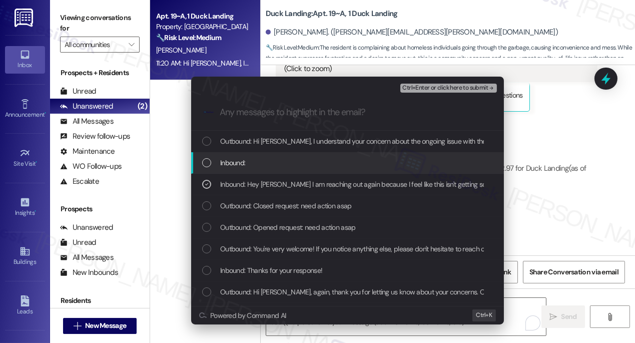
click at [296, 169] on div "Inbound:" at bounding box center [347, 163] width 313 height 22
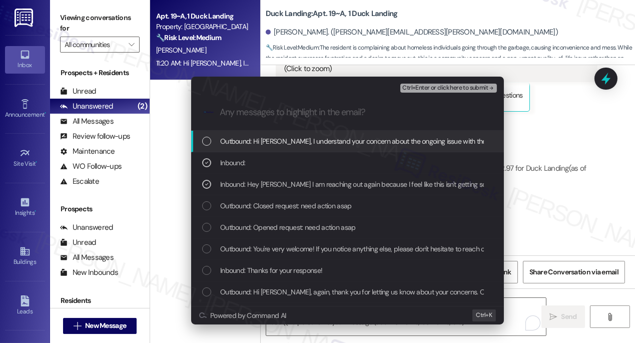
click at [451, 87] on span "Ctrl+Enter or click here to submit" at bounding box center [445, 88] width 86 height 7
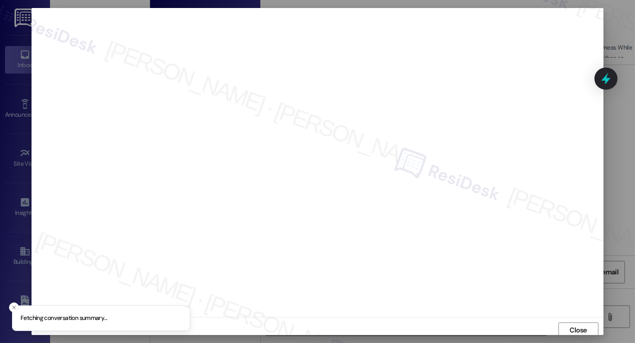
scroll to position [3, 0]
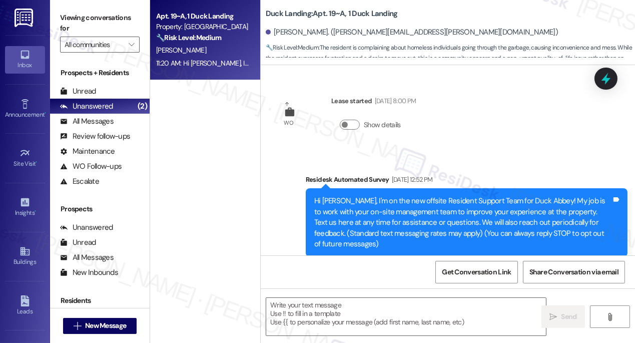
type textarea "Fetching suggested responses. Please feel free to read through the conversation…"
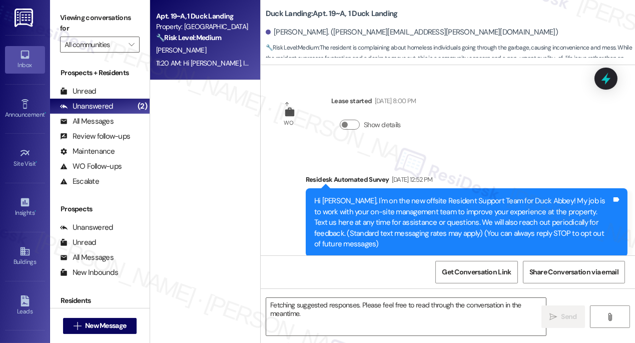
scroll to position [8171, 0]
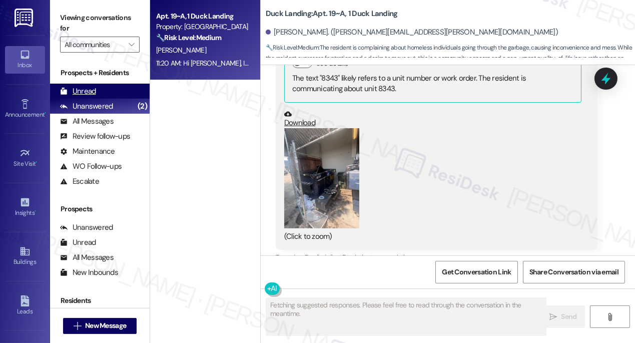
click at [97, 94] on div "Unread (0)" at bounding box center [100, 91] width 100 height 15
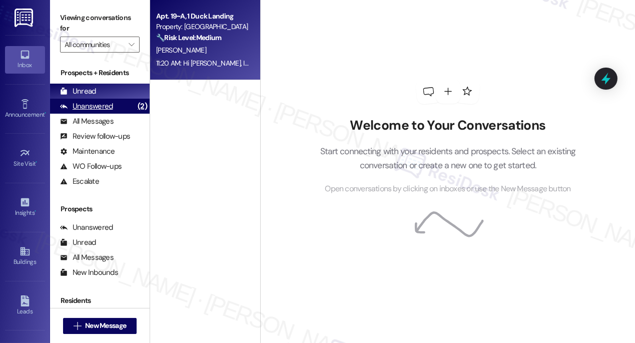
click at [104, 106] on div "Unanswered" at bounding box center [86, 106] width 53 height 11
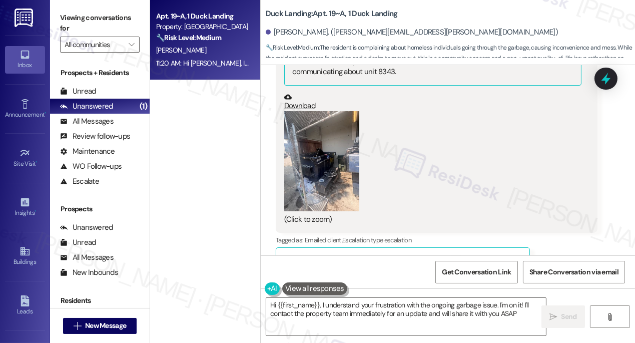
type textarea "Hi {{first_name}}, I understand your frustration with the ongoing garbage issue…"
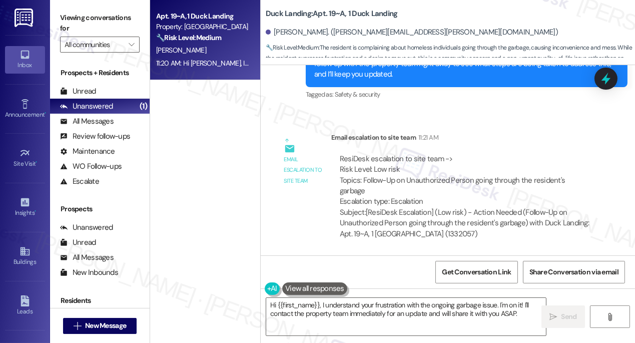
scroll to position [8637, 0]
